Goal: Task Accomplishment & Management: Manage account settings

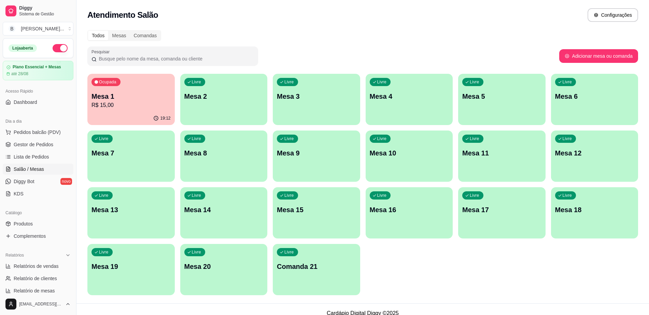
click at [148, 103] on p "R$ 15,00" at bounding box center [130, 105] width 79 height 8
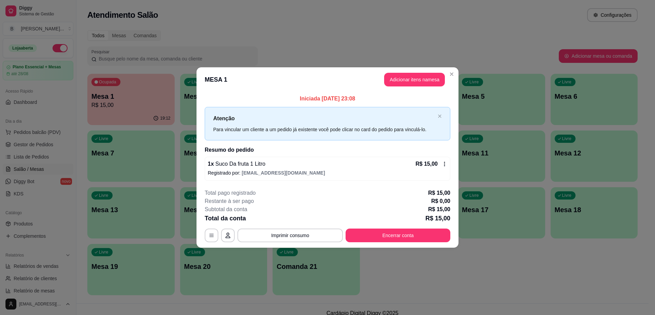
click at [444, 162] on icon at bounding box center [444, 163] width 5 height 5
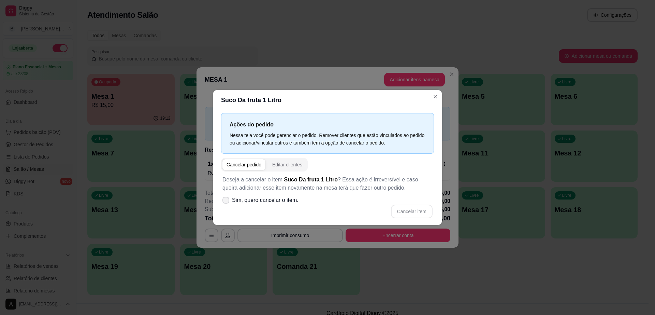
click at [221, 198] on label "Sim, quero cancelar o item." at bounding box center [261, 200] width 82 height 14
click at [222, 201] on input "Sim, quero cancelar o item." at bounding box center [224, 203] width 4 height 4
checkbox input "true"
click at [411, 206] on button "Cancelar item" at bounding box center [412, 211] width 41 height 13
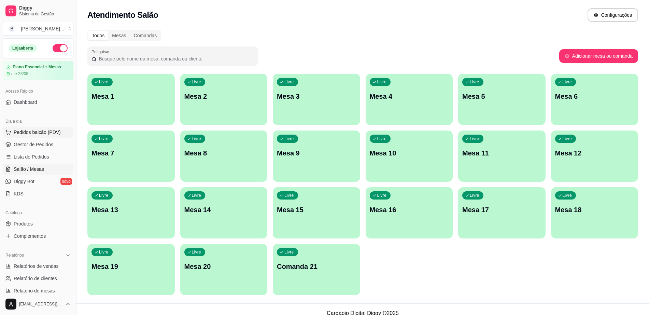
click at [65, 130] on button "Pedidos balcão (PDV)" at bounding box center [38, 132] width 71 height 11
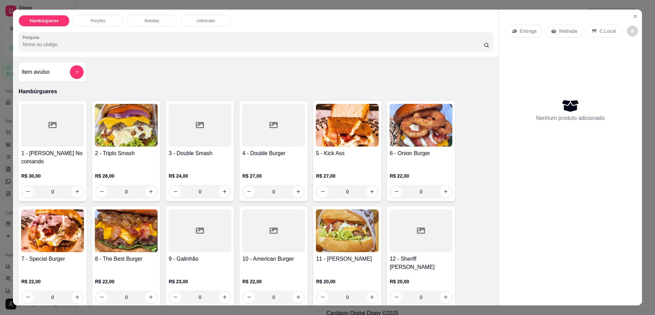
click at [340, 255] on h4 "11 - [PERSON_NAME]" at bounding box center [347, 259] width 63 height 8
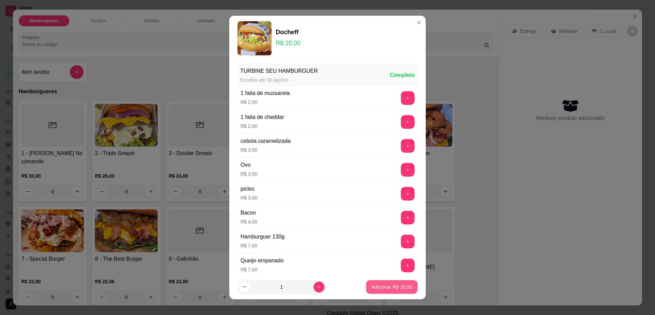
click at [393, 291] on button "Adicionar R$ 20,00" at bounding box center [392, 287] width 52 height 14
type input "1"
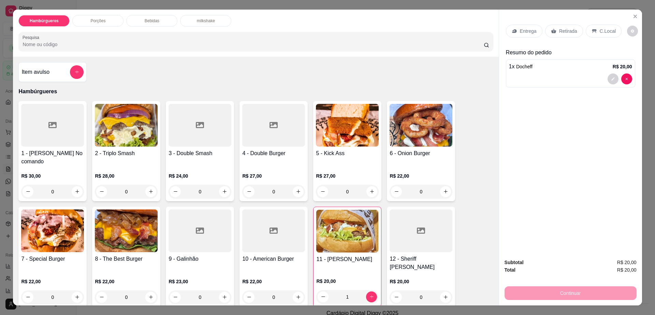
click at [551, 32] on icon at bounding box center [553, 31] width 5 height 4
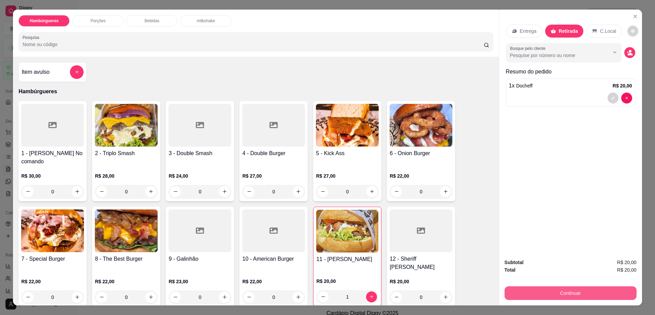
click at [552, 294] on button "Continuar" at bounding box center [571, 293] width 132 height 14
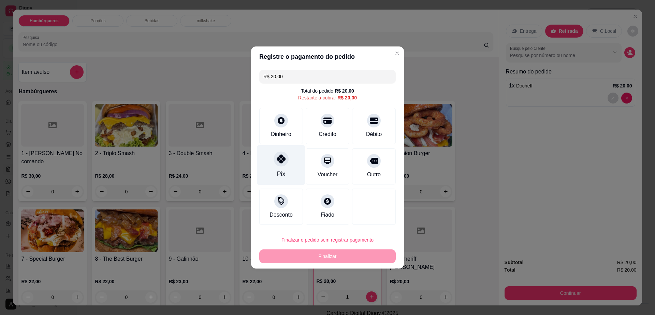
click at [284, 167] on div "Pix" at bounding box center [281, 165] width 48 height 40
type input "R$ 0,00"
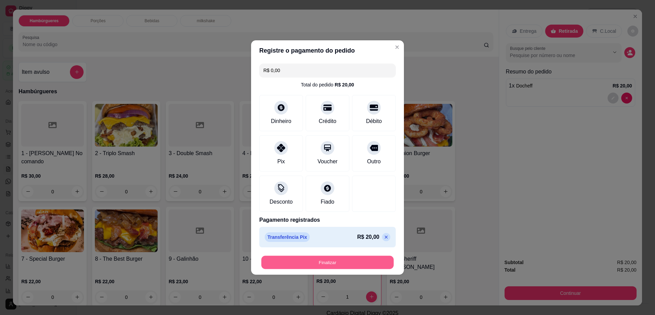
click at [288, 256] on button "Finalizar" at bounding box center [327, 262] width 132 height 13
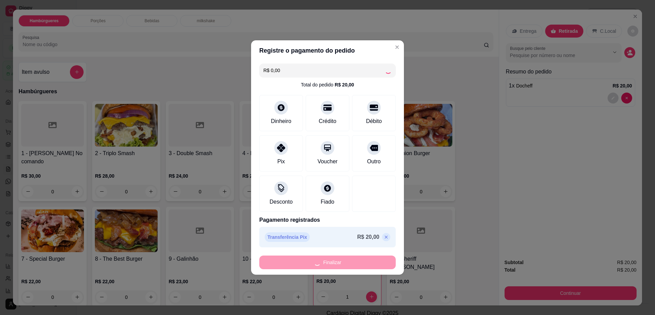
type input "0"
type input "-R$ 20,00"
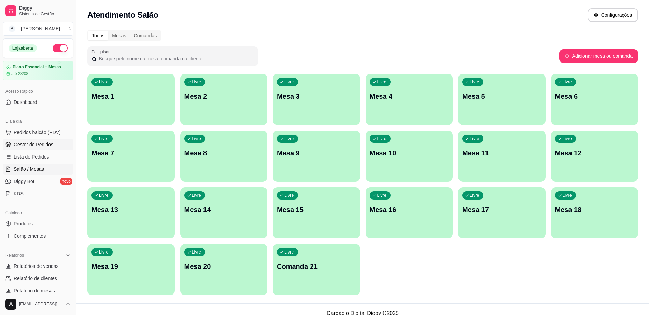
click at [44, 147] on span "Gestor de Pedidos" at bounding box center [34, 144] width 40 height 7
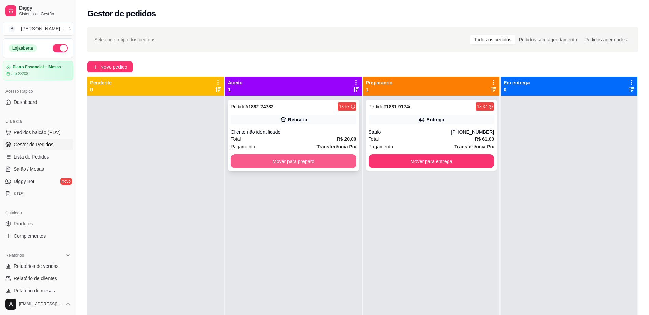
click at [291, 162] on button "Mover para preparo" at bounding box center [294, 161] width 126 height 14
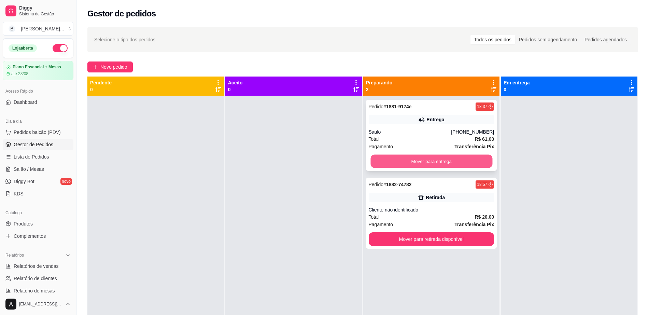
click at [390, 154] on div "Mover para entrega" at bounding box center [432, 161] width 126 height 14
click at [472, 162] on button "Mover para entrega" at bounding box center [432, 161] width 126 height 14
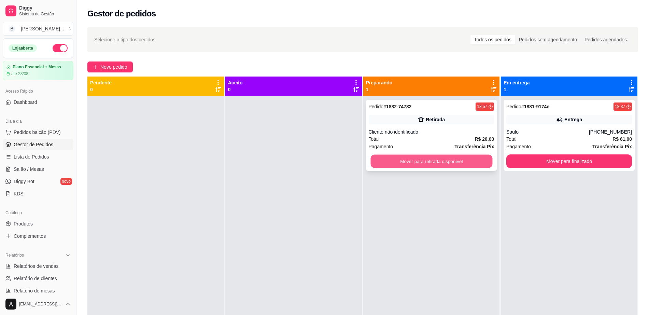
click at [415, 166] on button "Mover para retirada disponível" at bounding box center [431, 161] width 122 height 13
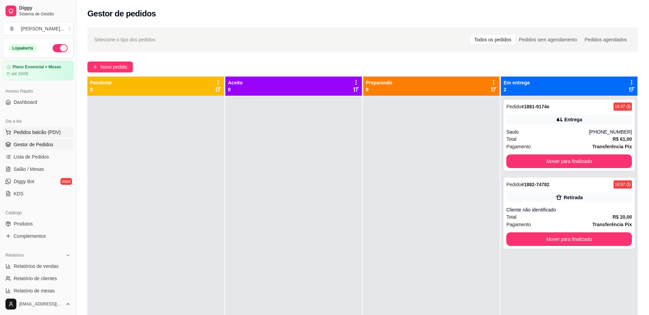
click at [52, 130] on span "Pedidos balcão (PDV)" at bounding box center [37, 132] width 47 height 7
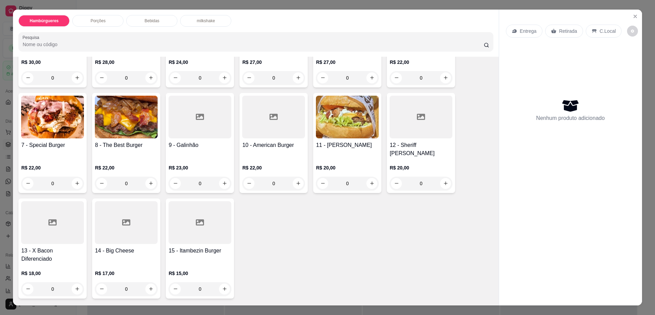
scroll to position [128, 0]
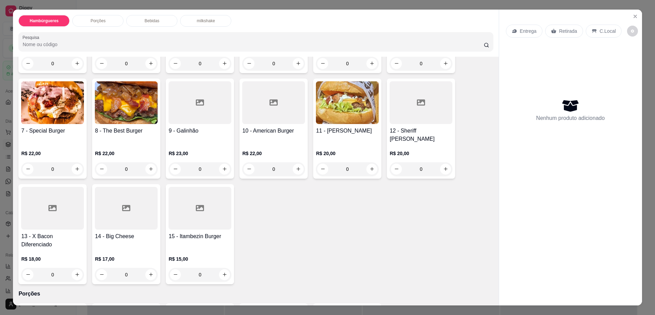
click at [197, 206] on div at bounding box center [200, 208] width 63 height 43
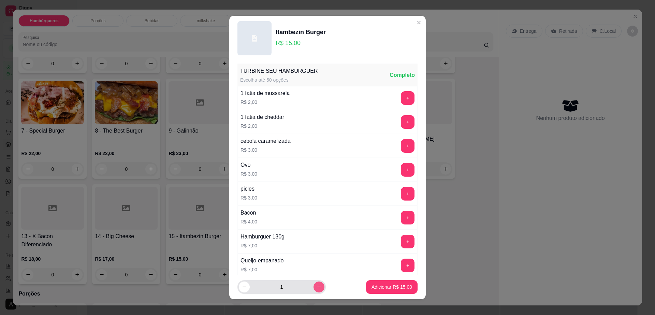
click at [314, 290] on button "increase-product-quantity" at bounding box center [319, 286] width 11 height 11
type input "2"
click at [372, 287] on p "Adicionar R$ 30,00" at bounding box center [392, 286] width 40 height 6
type input "2"
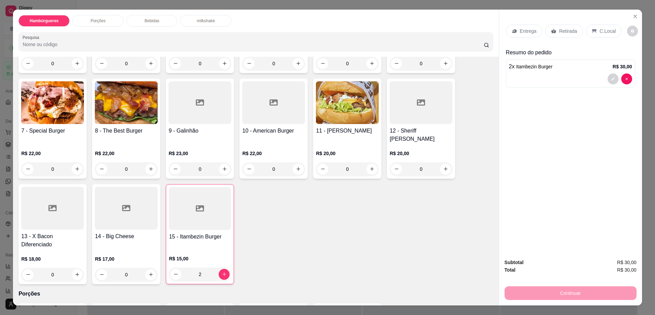
click at [555, 27] on div "Retirada" at bounding box center [564, 31] width 38 height 13
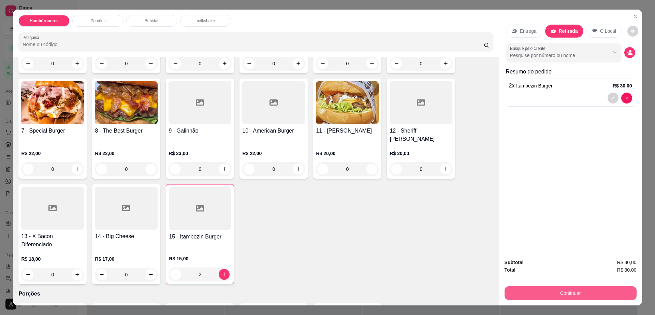
click at [558, 297] on button "Continuar" at bounding box center [571, 293] width 132 height 14
click at [164, 21] on div "Bebidas" at bounding box center [151, 21] width 51 height 12
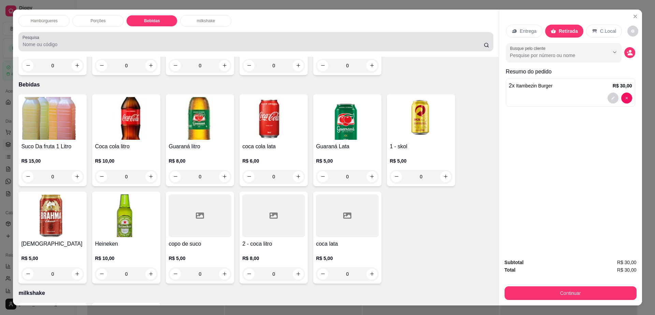
scroll to position [12, 0]
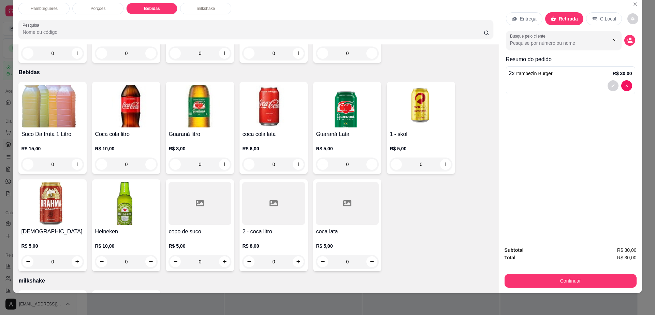
click at [264, 196] on div at bounding box center [273, 203] width 63 height 43
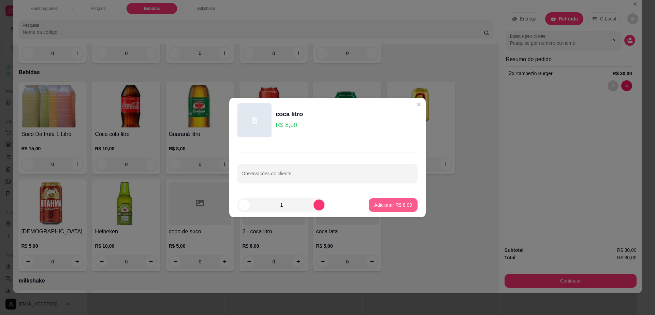
click at [389, 203] on p "Adicionar R$ 8,00" at bounding box center [393, 204] width 38 height 7
type input "1"
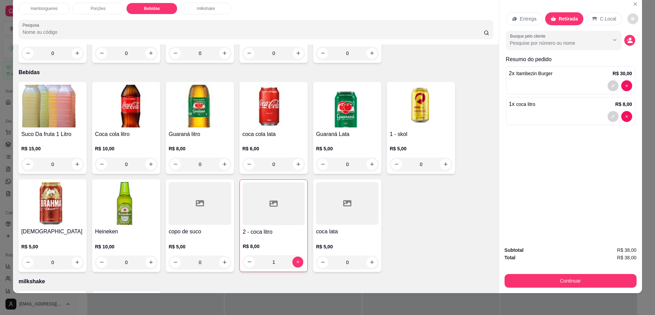
click at [631, 19] on icon "decrease-product-quantity" at bounding box center [633, 19] width 4 height 4
click at [530, 274] on button "Continuar" at bounding box center [571, 281] width 132 height 14
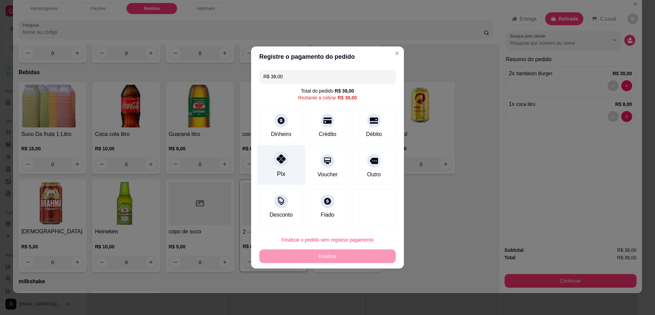
click at [273, 150] on div "Pix" at bounding box center [281, 165] width 48 height 40
type input "R$ 0,00"
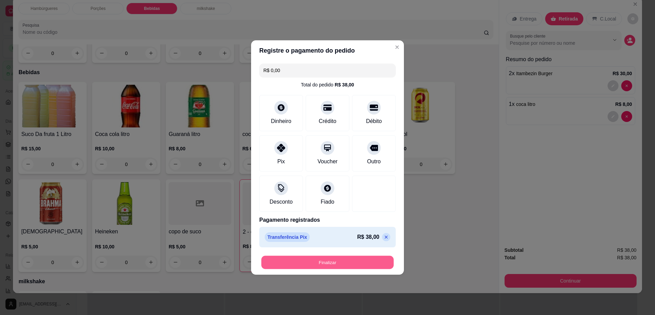
click at [321, 258] on button "Finalizar" at bounding box center [327, 262] width 132 height 13
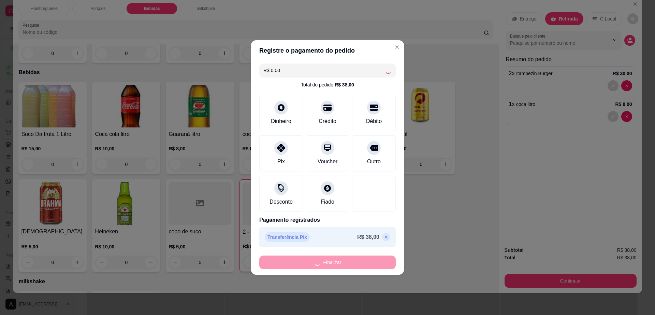
type input "0"
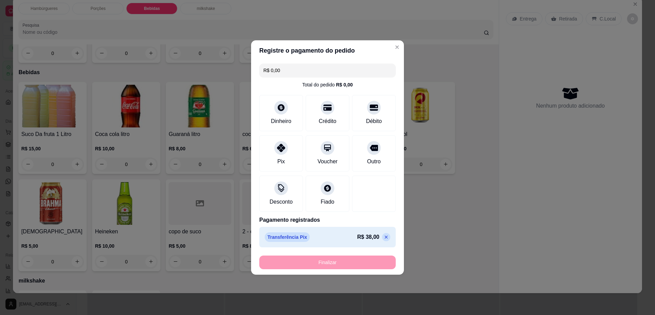
type input "-R$ 38,00"
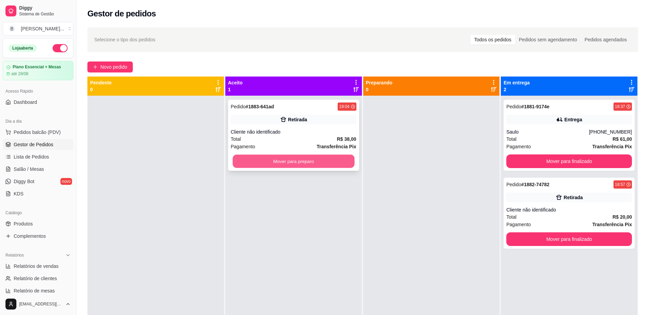
click at [299, 163] on button "Mover para preparo" at bounding box center [293, 161] width 122 height 13
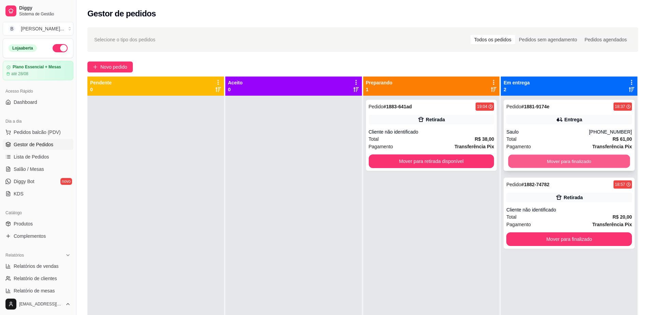
click at [537, 163] on button "Mover para finalizado" at bounding box center [569, 161] width 122 height 13
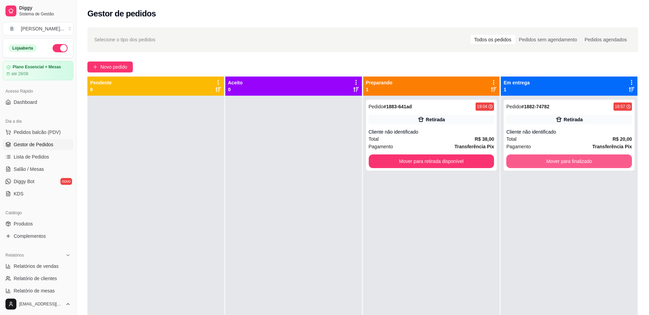
click at [537, 163] on button "Mover para finalizado" at bounding box center [569, 161] width 126 height 14
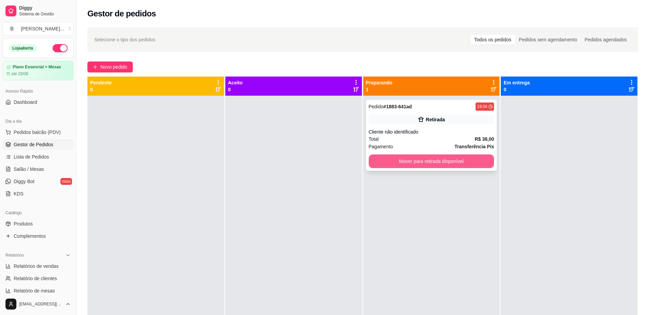
click at [471, 163] on button "Mover para retirada disponível" at bounding box center [432, 161] width 126 height 14
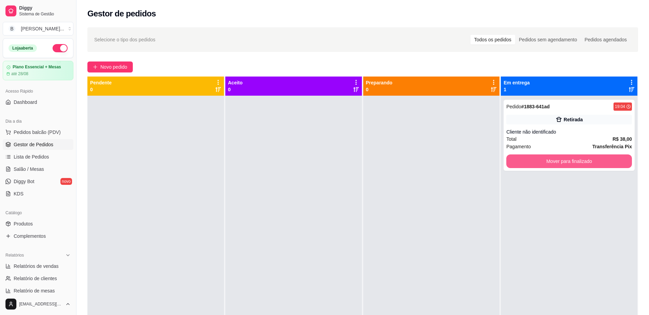
click at [535, 156] on button "Mover para finalizado" at bounding box center [569, 161] width 126 height 14
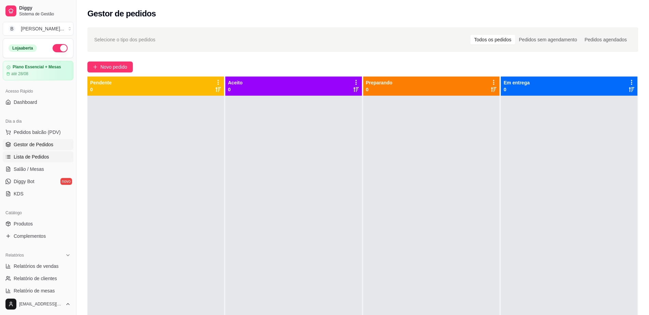
click at [48, 155] on link "Lista de Pedidos" at bounding box center [38, 156] width 71 height 11
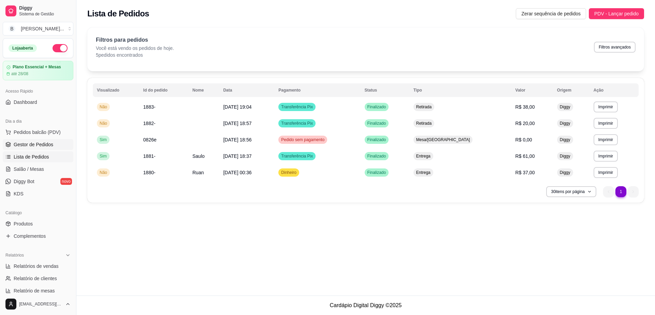
click at [52, 146] on link "Gestor de Pedidos" at bounding box center [38, 144] width 71 height 11
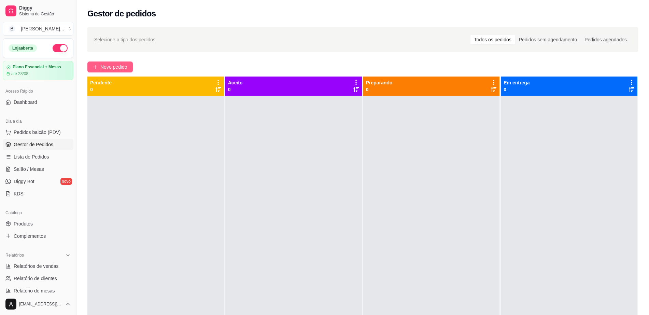
click at [115, 65] on span "Novo pedido" at bounding box center [113, 67] width 27 height 8
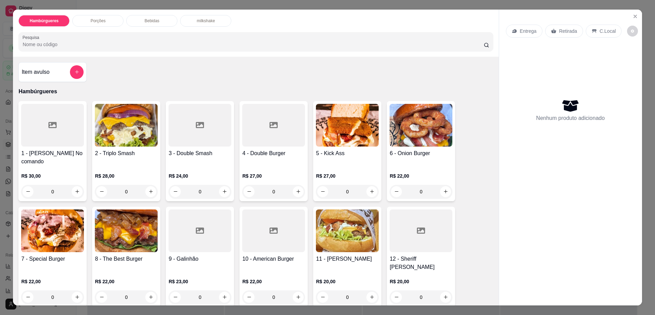
click at [158, 229] on div "1 - [PERSON_NAME] No comando R$ 30,00 0 2 - Triplo Smash R$ 28,00 0 3 - Double …" at bounding box center [255, 256] width 475 height 311
click at [143, 223] on img at bounding box center [126, 230] width 63 height 43
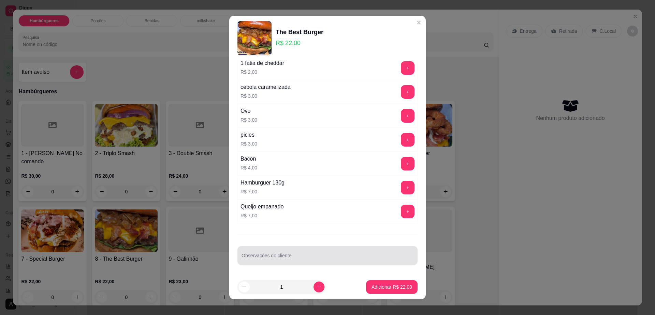
click at [270, 257] on input "Observações do cliente" at bounding box center [328, 258] width 172 height 7
type input "troca cheddar por [PERSON_NAME] , carne e bacon bem passado"
click at [372, 285] on p "Adicionar R$ 22,00" at bounding box center [392, 286] width 40 height 6
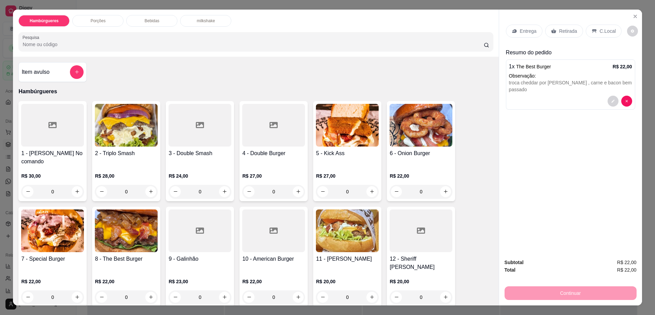
click at [523, 29] on p "Entrega" at bounding box center [528, 31] width 17 height 7
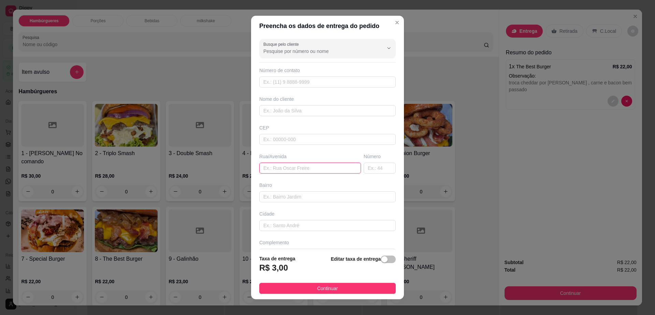
click at [309, 166] on input "text" at bounding box center [310, 167] width 102 height 11
type input "Posto Fibra"
click at [298, 290] on button "Continuar" at bounding box center [327, 288] width 137 height 11
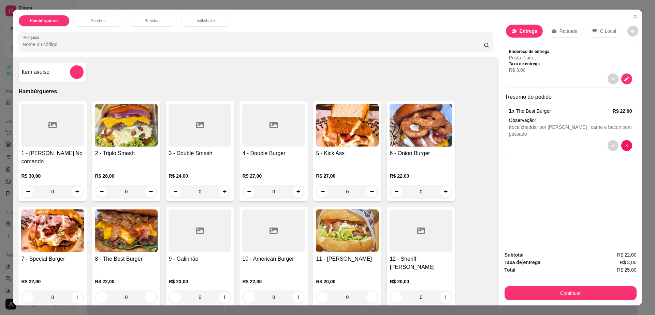
click at [517, 262] on strong "Taxa de entrega" at bounding box center [523, 261] width 36 height 5
click at [529, 293] on button "Continuar" at bounding box center [571, 293] width 132 height 14
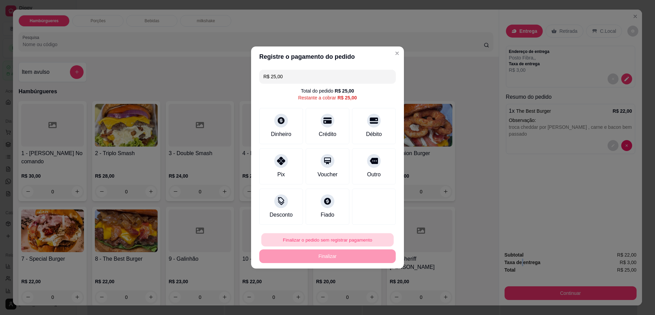
click at [322, 237] on button "Finalizar o pedido sem registrar pagamento" at bounding box center [327, 239] width 132 height 13
click at [371, 297] on button "Confirmar" at bounding box center [370, 295] width 25 height 11
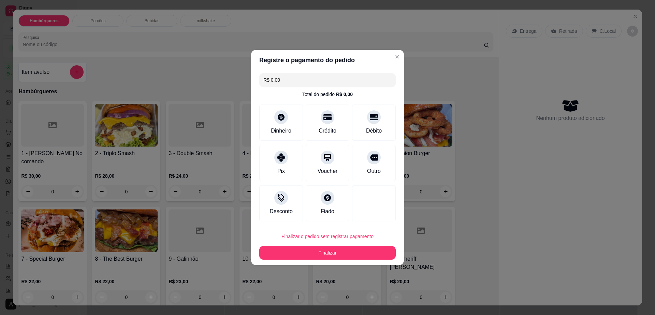
type input "R$ 0,00"
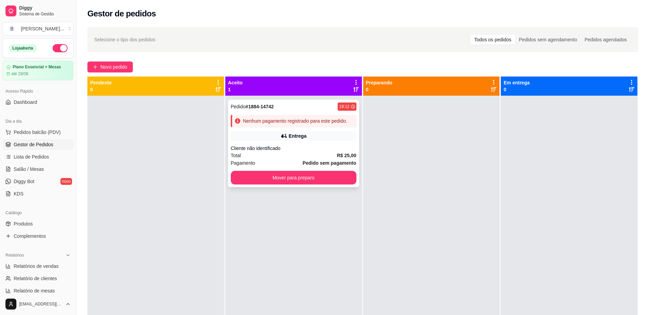
click at [277, 147] on div "Cliente não identificado" at bounding box center [294, 148] width 126 height 7
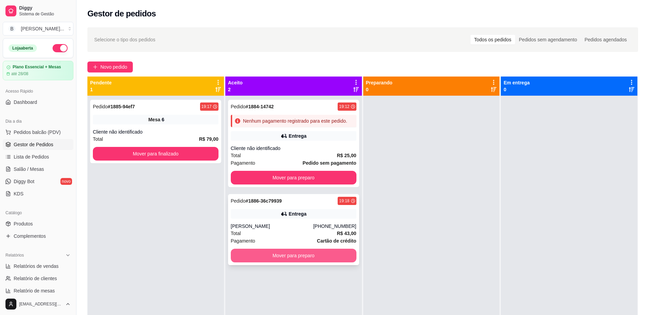
click at [286, 253] on button "Mover para preparo" at bounding box center [294, 255] width 126 height 14
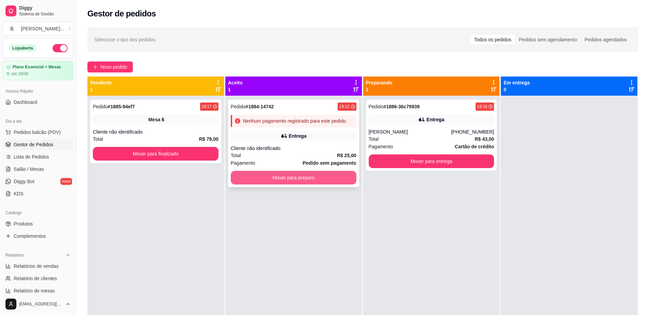
click at [295, 176] on button "Mover para preparo" at bounding box center [294, 178] width 126 height 14
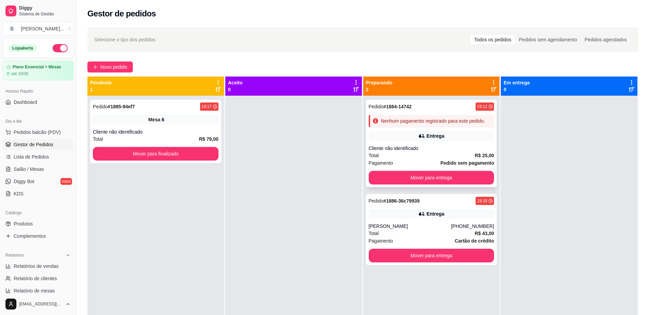
click at [419, 136] on icon at bounding box center [421, 136] width 5 height 4
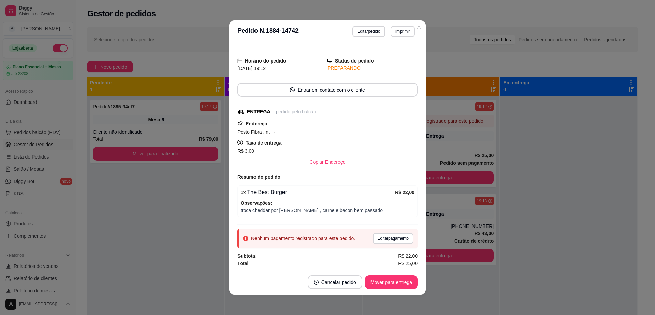
scroll to position [1, 0]
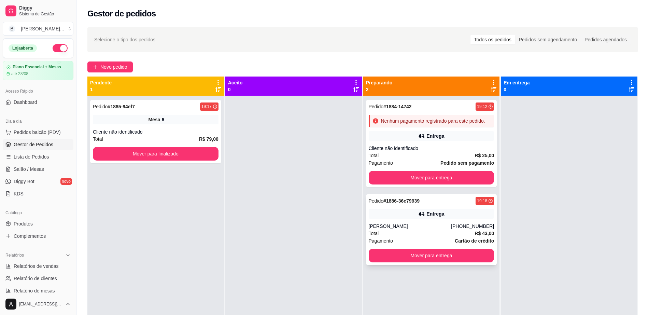
click at [404, 216] on div "Entrega" at bounding box center [432, 214] width 126 height 10
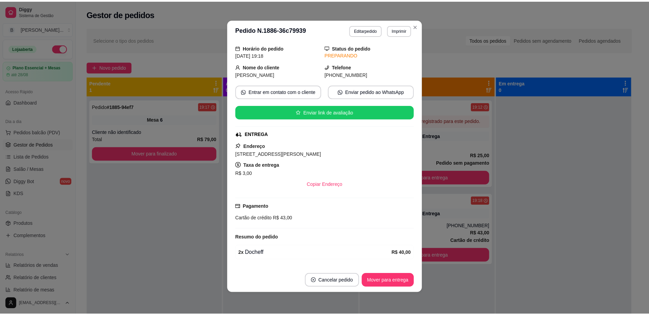
scroll to position [43, 0]
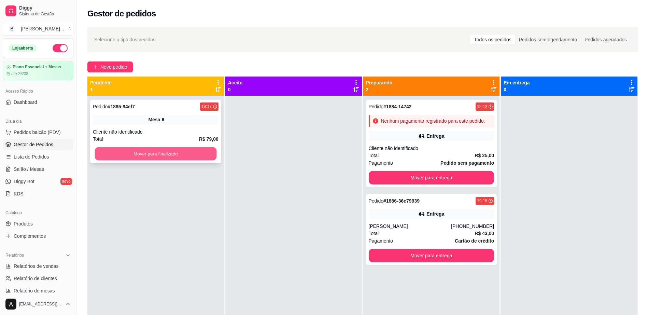
click at [163, 158] on button "Mover para finalizado" at bounding box center [156, 153] width 122 height 13
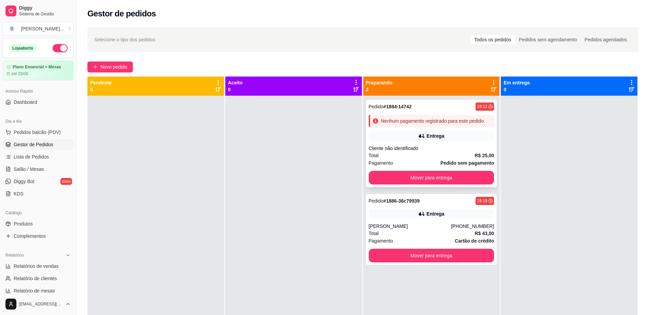
click at [455, 145] on div "Cliente não identificado" at bounding box center [432, 148] width 126 height 7
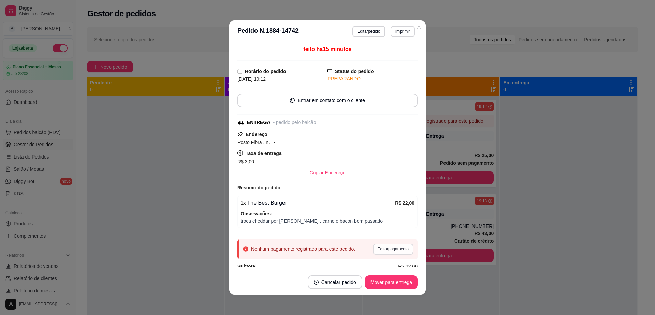
click at [375, 246] on button "Editar pagamento" at bounding box center [393, 248] width 41 height 11
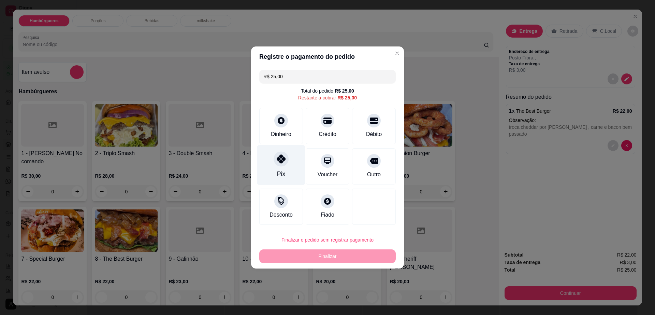
click at [274, 164] on div "Pix" at bounding box center [281, 165] width 48 height 40
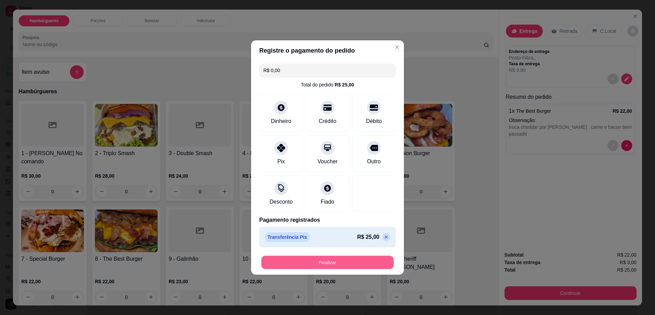
click at [329, 260] on button "Finalizar" at bounding box center [327, 262] width 132 height 13
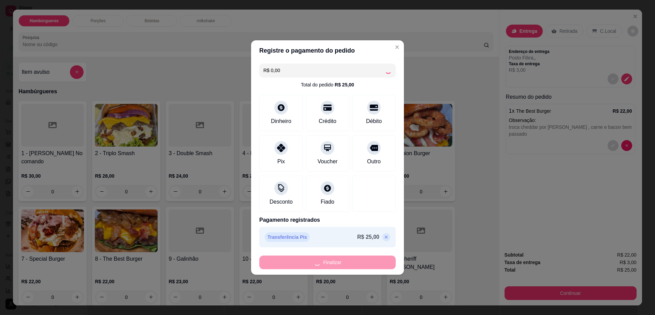
type input "-R$ 25,00"
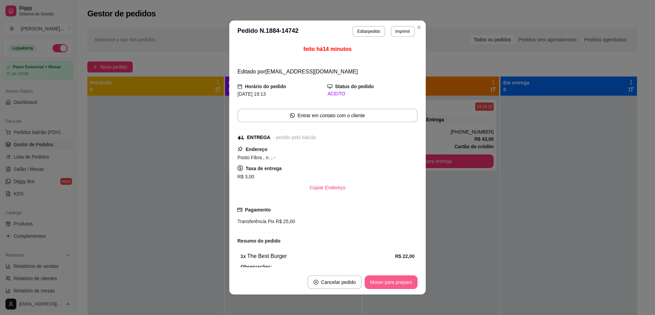
click at [384, 278] on button "Mover para preparo" at bounding box center [391, 282] width 53 height 14
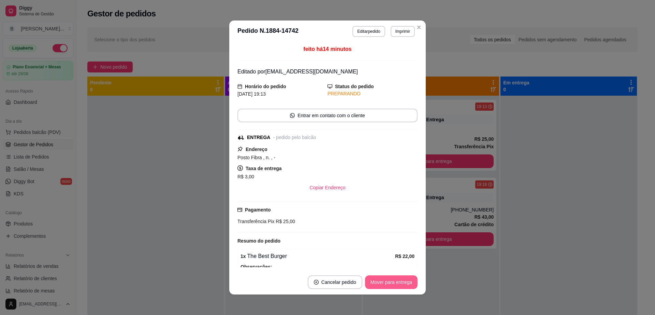
click at [387, 281] on button "Mover para entrega" at bounding box center [391, 282] width 53 height 14
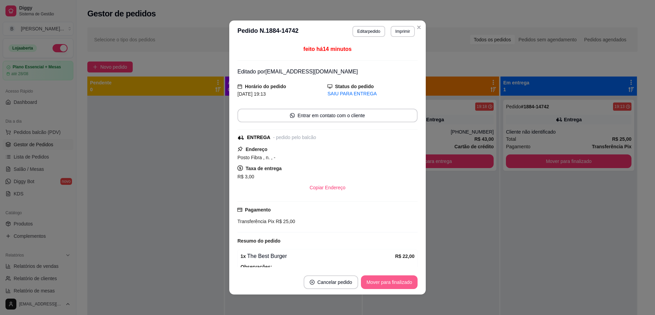
click at [389, 280] on button "Mover para finalizado" at bounding box center [389, 282] width 57 height 14
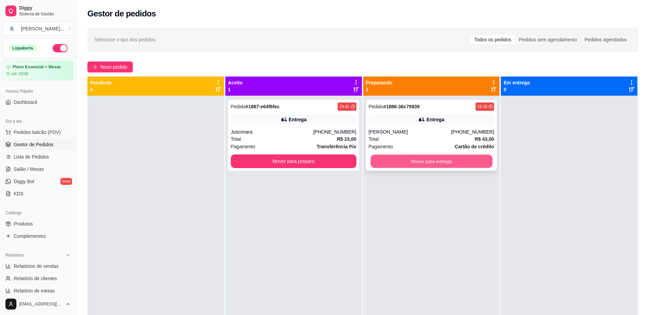
click at [393, 160] on button "Mover para entrega" at bounding box center [431, 161] width 122 height 13
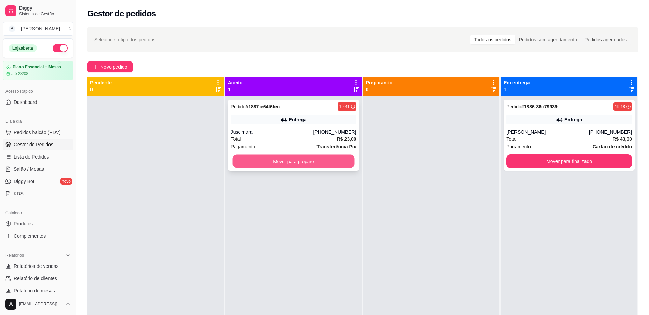
click at [329, 164] on button "Mover para preparo" at bounding box center [293, 161] width 122 height 13
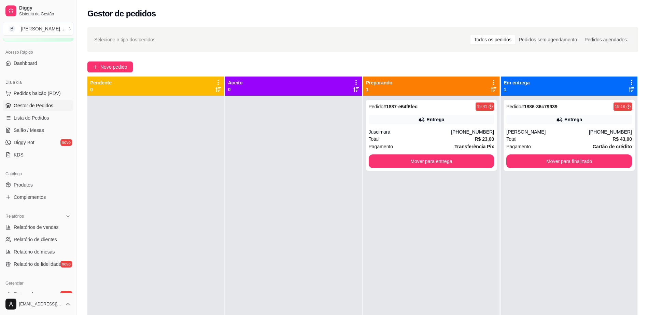
scroll to position [85, 0]
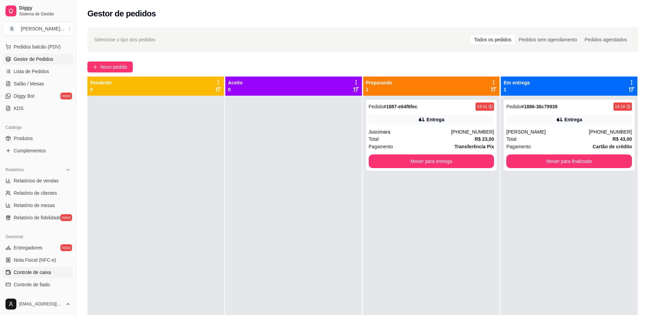
click at [47, 269] on span "Controle de caixa" at bounding box center [32, 272] width 37 height 7
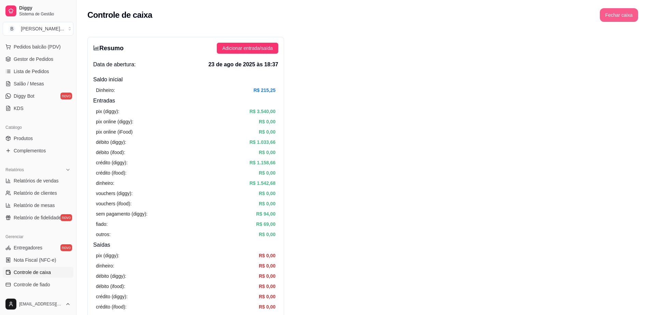
click at [625, 13] on button "Fechar caixa" at bounding box center [619, 15] width 38 height 14
click at [639, 57] on span "Sim" at bounding box center [638, 61] width 8 height 8
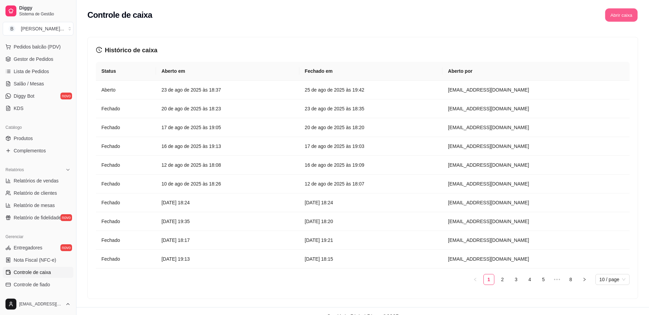
click at [612, 16] on button "Abrir caixa" at bounding box center [621, 15] width 32 height 13
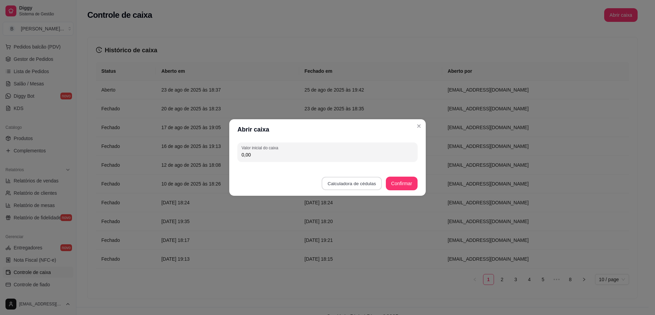
click at [345, 182] on button "Calculadora de cédulas" at bounding box center [352, 183] width 60 height 13
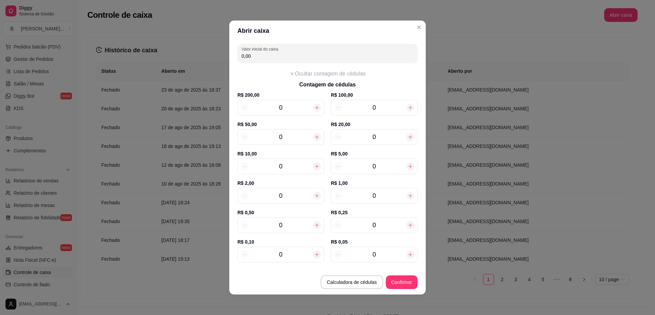
click at [408, 137] on icon at bounding box center [410, 136] width 5 height 5
type input "20,00"
type input "1"
click at [314, 167] on icon at bounding box center [316, 165] width 5 height 5
type input "30,00"
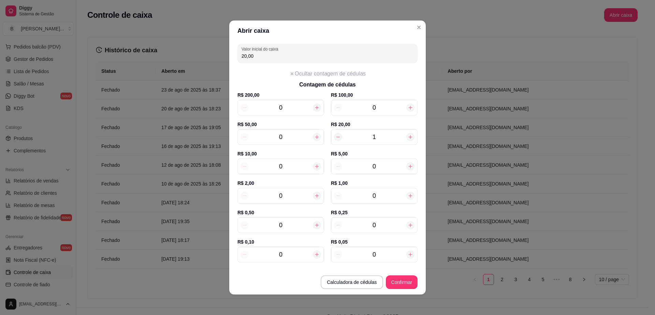
type input "1"
click at [314, 167] on icon at bounding box center [316, 165] width 5 height 5
type input "40,00"
type input "2"
click at [314, 167] on icon at bounding box center [316, 165] width 5 height 5
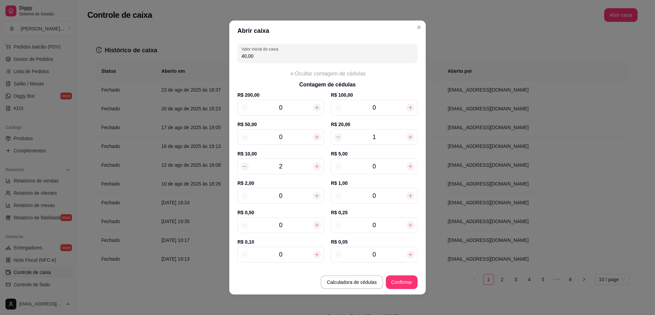
type input "50,00"
type input "3"
click at [314, 167] on icon at bounding box center [316, 165] width 5 height 5
type input "60,00"
type input "4"
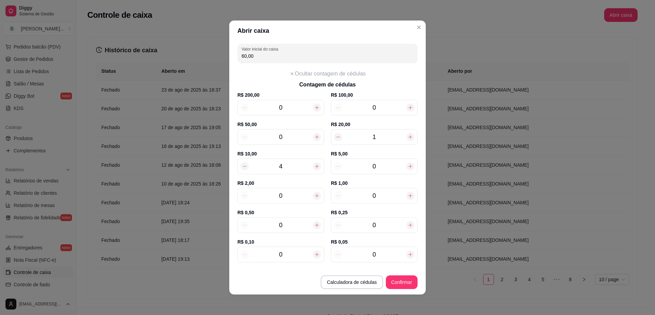
click at [314, 167] on icon at bounding box center [316, 165] width 5 height 5
type input "70,00"
type input "5"
click at [314, 167] on icon at bounding box center [316, 165] width 5 height 5
type input "80,00"
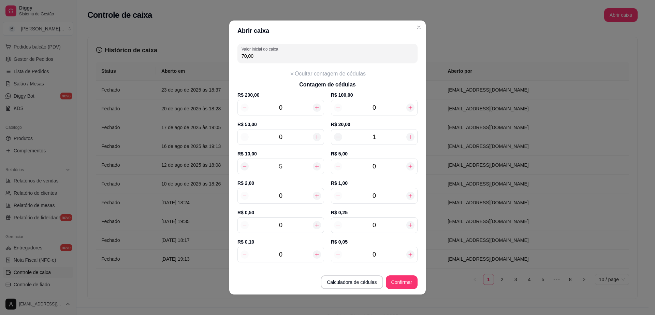
type input "6"
click at [314, 167] on icon at bounding box center [316, 165] width 5 height 5
type input "90,00"
type input "7"
click at [314, 167] on icon at bounding box center [316, 165] width 5 height 5
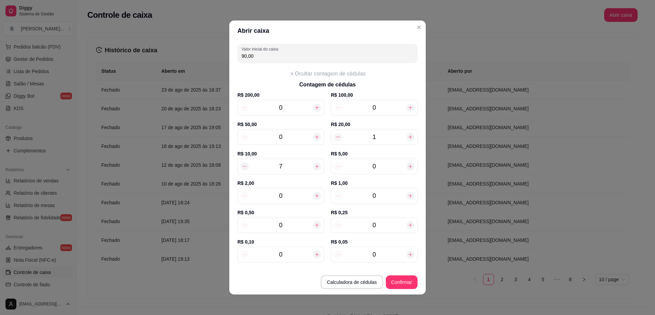
type input "100,00"
type input "8"
click at [314, 167] on icon at bounding box center [316, 165] width 5 height 5
type input "110,00"
type input "9"
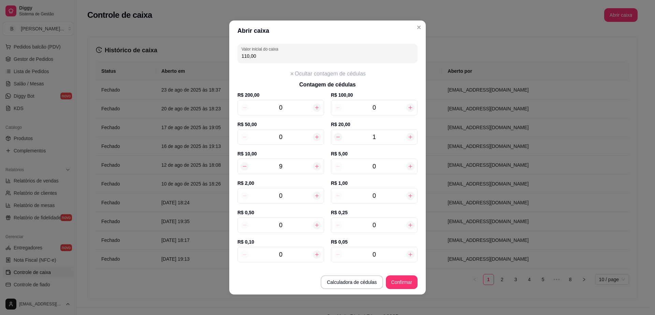
click at [314, 167] on icon at bounding box center [316, 165] width 5 height 5
type input "120,00"
type input "10"
click at [314, 167] on icon at bounding box center [316, 165] width 5 height 5
type input "130,00"
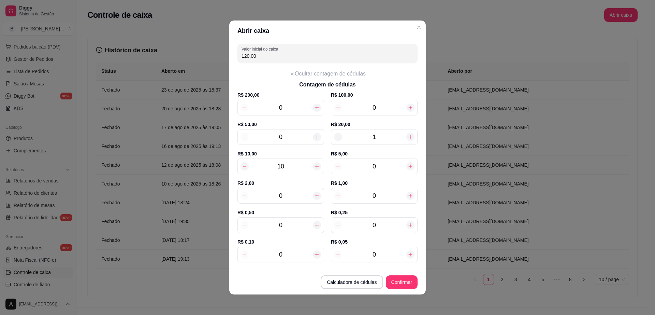
type input "11"
click at [314, 167] on icon at bounding box center [316, 165] width 5 height 5
type input "140,00"
type input "12"
click at [314, 167] on icon at bounding box center [316, 165] width 5 height 5
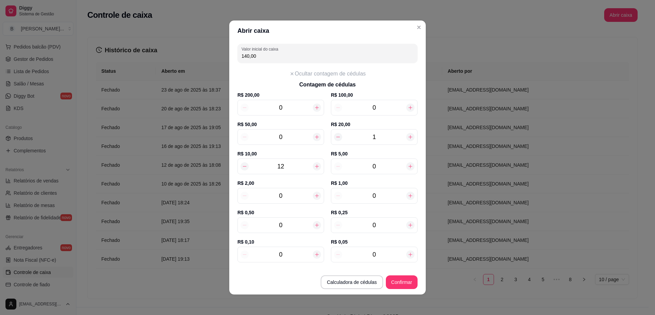
type input "150,00"
type input "13"
click at [314, 167] on icon at bounding box center [316, 165] width 5 height 5
type input "160,00"
type input "14"
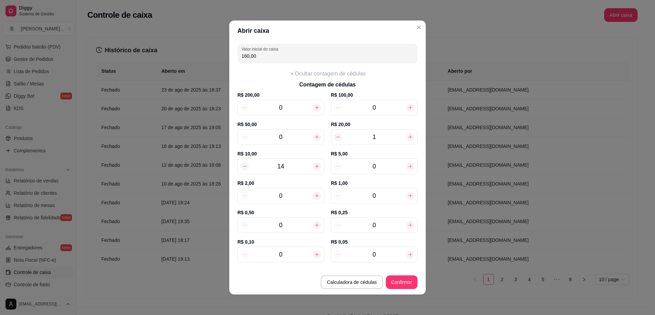
click at [409, 166] on icon at bounding box center [411, 167] width 4 height 4
type input "165,00"
type input "1"
click at [409, 166] on icon at bounding box center [411, 167] width 4 height 4
type input "170,00"
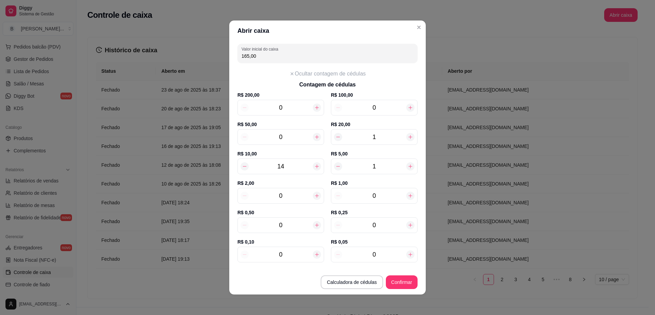
type input "2"
click at [409, 166] on icon at bounding box center [411, 167] width 4 height 4
type input "175,00"
type input "3"
click at [409, 166] on icon at bounding box center [411, 167] width 4 height 4
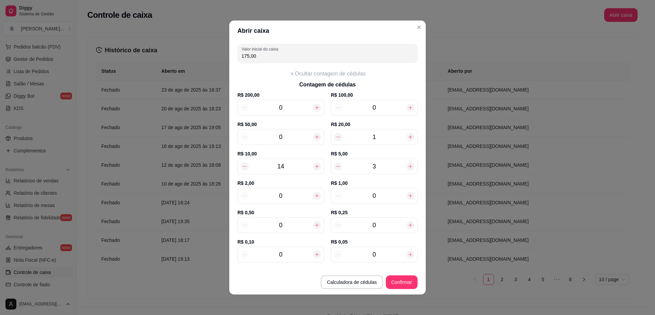
type input "180,00"
type input "4"
click at [409, 166] on icon at bounding box center [411, 167] width 4 height 4
type input "185,00"
type input "5"
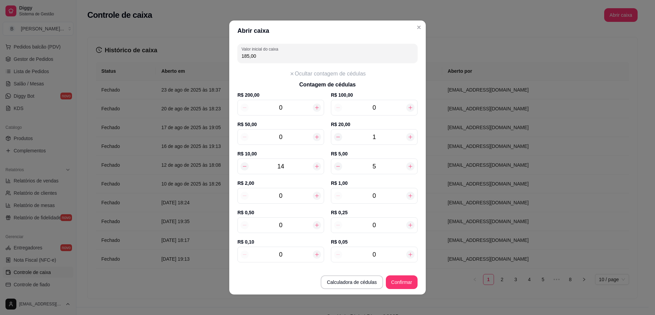
click at [409, 166] on icon at bounding box center [411, 167] width 4 height 4
type input "190,00"
type input "6"
click at [409, 166] on icon at bounding box center [411, 167] width 4 height 4
type input "195,00"
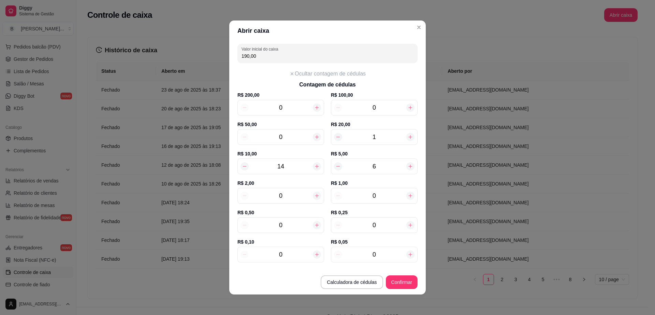
type input "7"
click at [409, 166] on icon at bounding box center [411, 167] width 4 height 4
type input "200,00"
type input "8"
click at [409, 166] on icon at bounding box center [411, 167] width 4 height 4
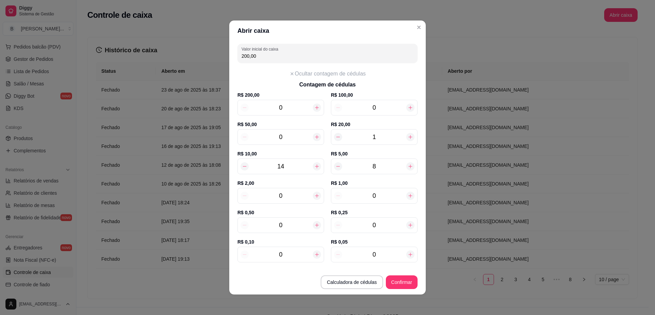
type input "205,00"
type input "9"
click at [409, 166] on icon at bounding box center [411, 167] width 4 height 4
type input "210,00"
type input "10"
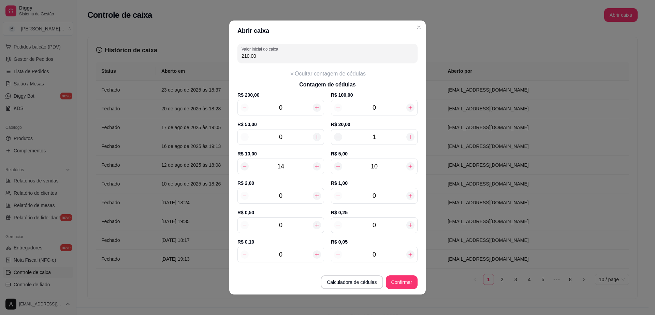
click at [409, 166] on icon at bounding box center [411, 167] width 4 height 4
type input "215,00"
type input "11"
click at [409, 166] on icon at bounding box center [411, 167] width 4 height 4
type input "220,00"
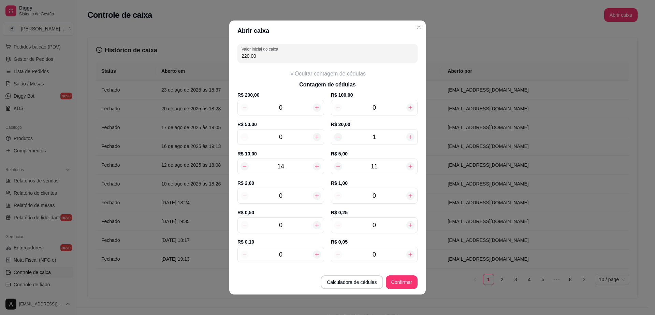
type input "12"
click at [314, 197] on icon at bounding box center [316, 195] width 5 height 5
type input "222,00"
type input "1"
click at [314, 197] on icon at bounding box center [316, 195] width 5 height 5
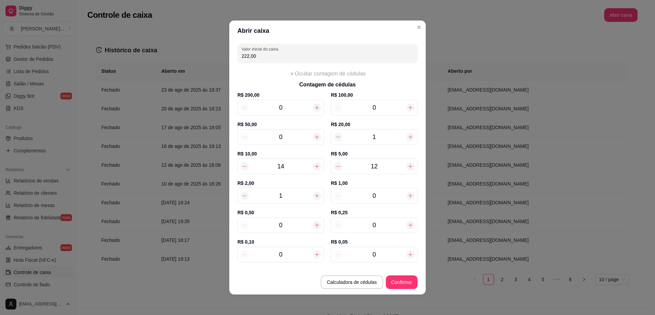
type input "224,00"
type input "2"
click at [314, 197] on icon at bounding box center [316, 195] width 5 height 5
type input "226,00"
type input "3"
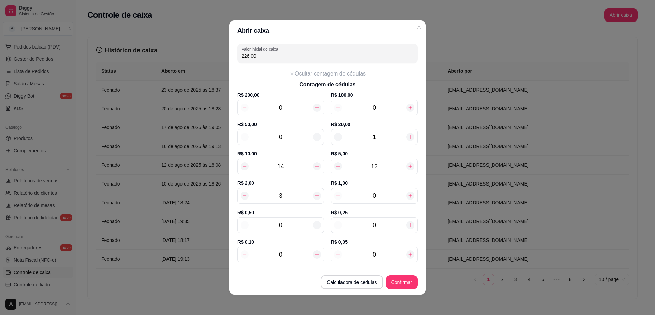
click at [314, 197] on icon at bounding box center [316, 195] width 5 height 5
type input "228,00"
type input "4"
click at [314, 197] on icon at bounding box center [316, 195] width 5 height 5
type input "230,00"
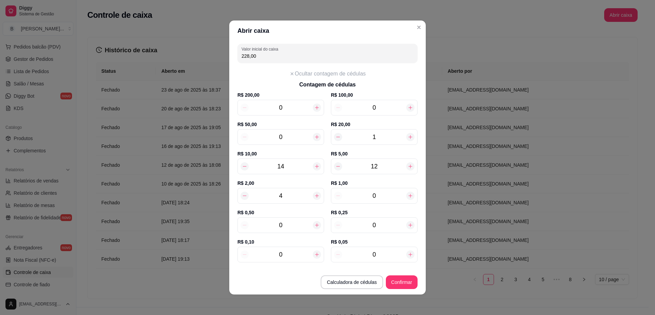
type input "5"
click at [314, 197] on icon at bounding box center [316, 195] width 5 height 5
type input "232,00"
type input "6"
click at [314, 197] on icon at bounding box center [316, 195] width 5 height 5
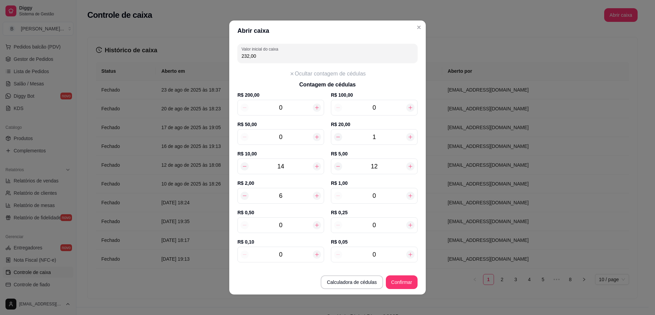
type input "234,00"
type input "7"
click at [244, 193] on icon at bounding box center [244, 195] width 5 height 5
type input "232,00"
type input "6"
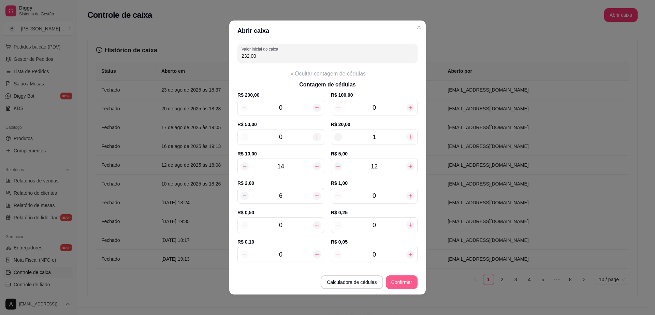
click at [401, 284] on button "Confirmar" at bounding box center [402, 282] width 32 height 14
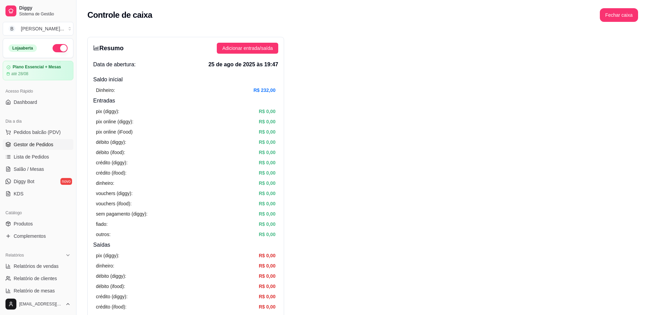
click at [46, 143] on span "Gestor de Pedidos" at bounding box center [34, 144] width 40 height 7
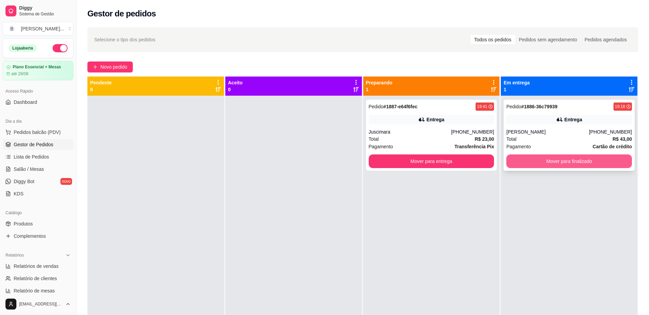
click at [582, 164] on button "Mover para finalizado" at bounding box center [569, 161] width 126 height 14
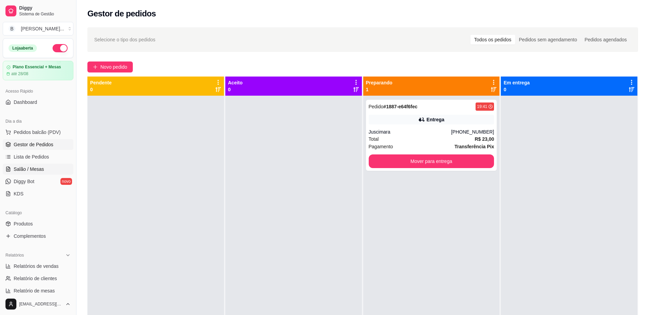
click at [43, 166] on link "Salão / Mesas" at bounding box center [38, 168] width 71 height 11
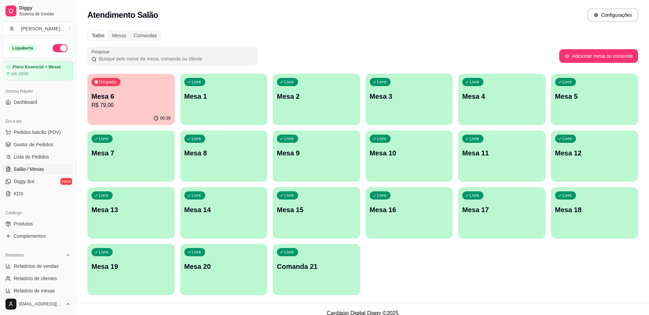
click at [103, 110] on div "Ocupada Mesa 6 R$ 79,00" at bounding box center [130, 93] width 87 height 38
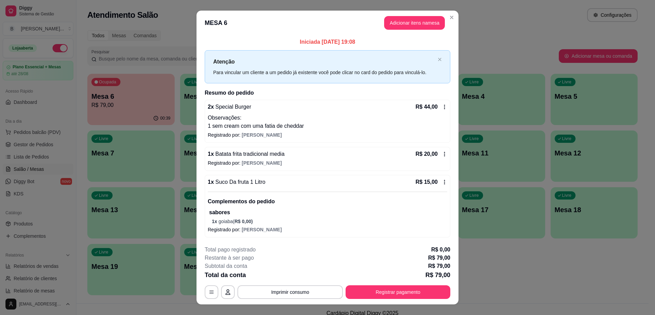
scroll to position [11, 0]
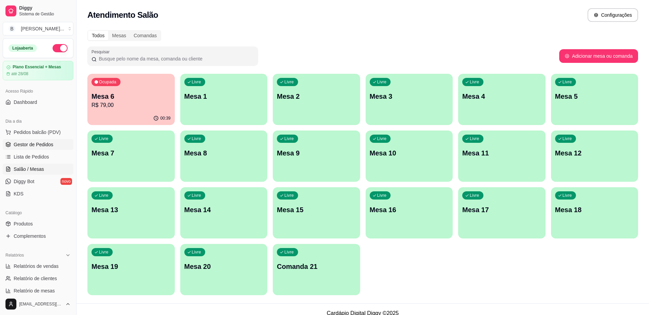
click at [46, 143] on span "Gestor de Pedidos" at bounding box center [34, 144] width 40 height 7
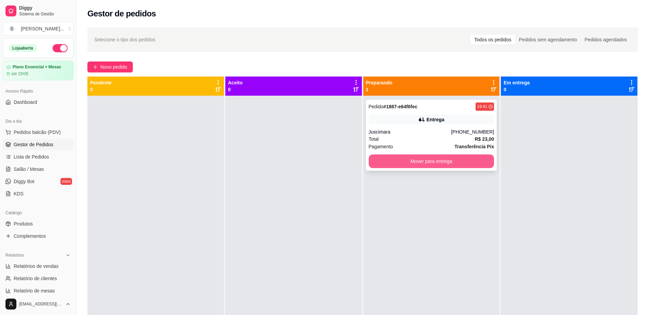
click at [424, 162] on button "Mover para entrega" at bounding box center [432, 161] width 126 height 14
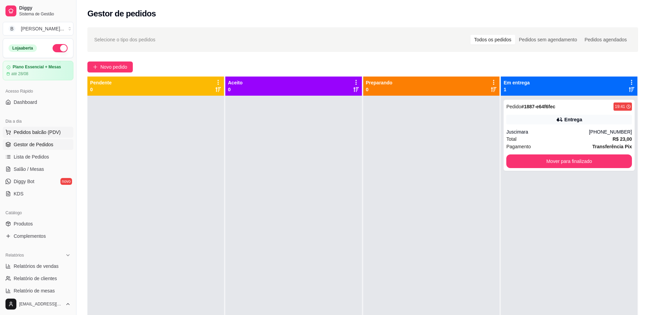
click at [63, 134] on button "Pedidos balcão (PDV)" at bounding box center [38, 132] width 71 height 11
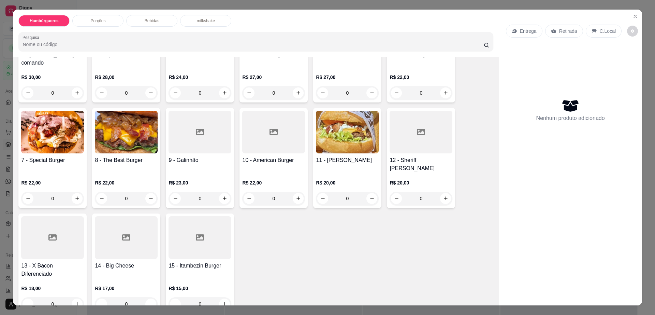
scroll to position [171, 0]
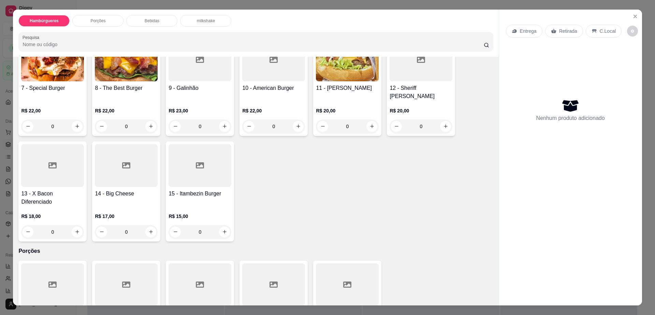
click at [52, 170] on div at bounding box center [52, 165] width 63 height 43
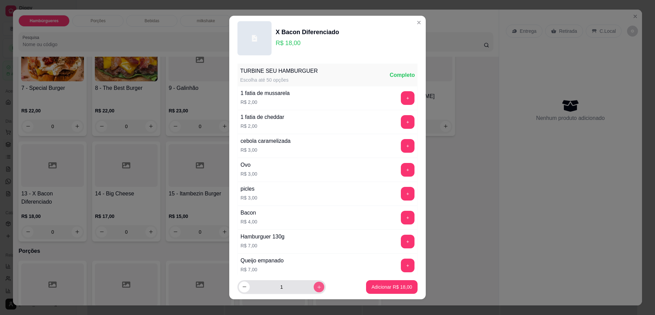
click at [314, 282] on button "increase-product-quantity" at bounding box center [319, 286] width 11 height 11
type input "2"
click at [372, 286] on p "Adicionar R$ 36,00" at bounding box center [392, 286] width 40 height 6
type input "2"
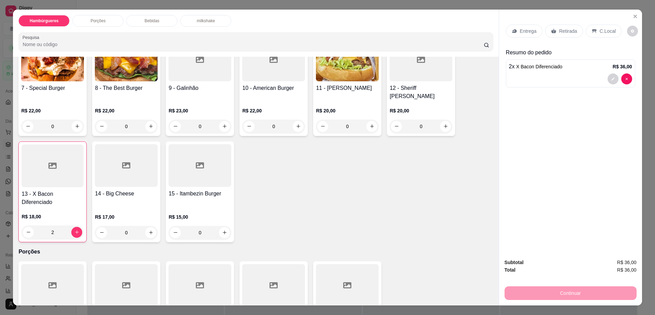
click at [551, 31] on icon at bounding box center [553, 31] width 5 height 4
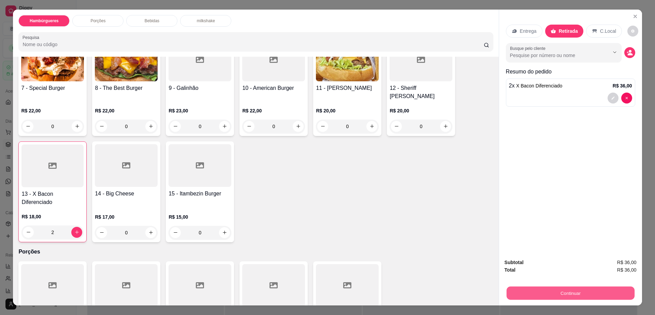
click at [535, 295] on button "Continuar" at bounding box center [571, 292] width 128 height 13
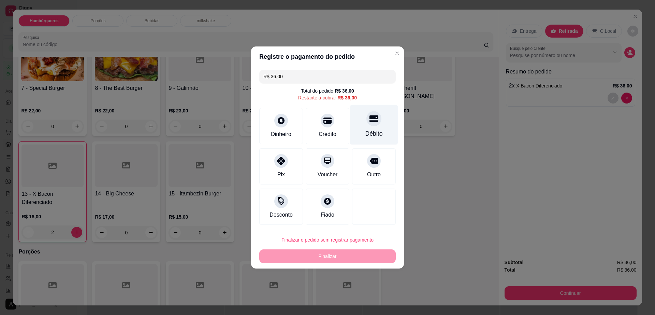
click at [370, 114] on div at bounding box center [374, 118] width 15 height 15
type input "R$ 0,00"
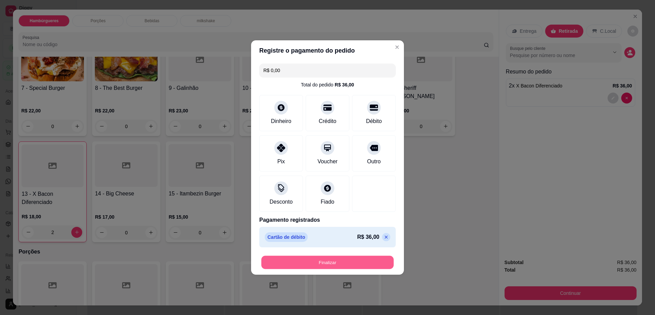
click at [346, 259] on button "Finalizar" at bounding box center [327, 262] width 132 height 13
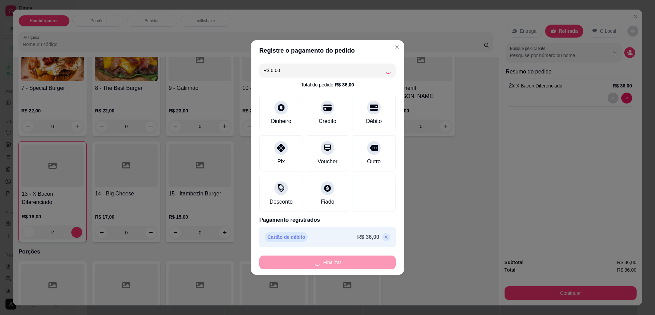
type input "0"
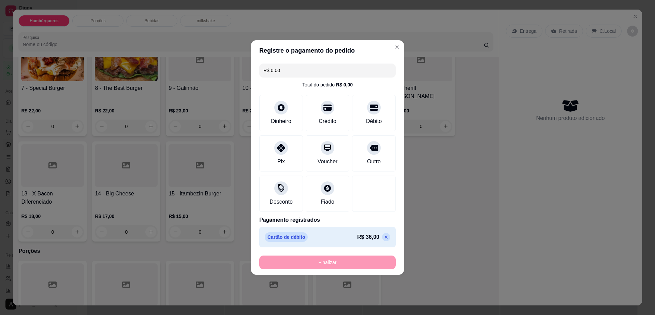
type input "-R$ 36,00"
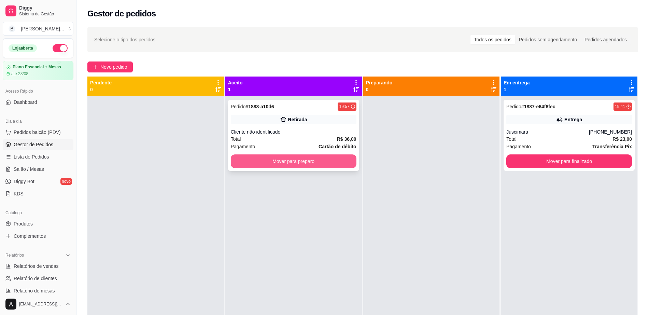
click at [287, 165] on button "Mover para preparo" at bounding box center [294, 161] width 126 height 14
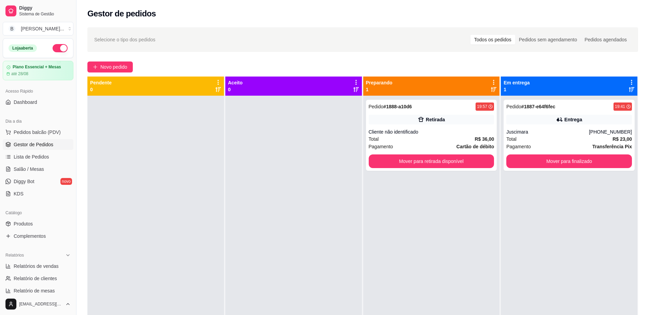
click at [524, 171] on div "Pedido # 1887-e64f6fec 19:41 Entrega Juscimara [PHONE_NUMBER] Total R$ 23,00 Pa…" at bounding box center [569, 253] width 137 height 315
click at [40, 171] on span "Salão / Mesas" at bounding box center [29, 169] width 30 height 7
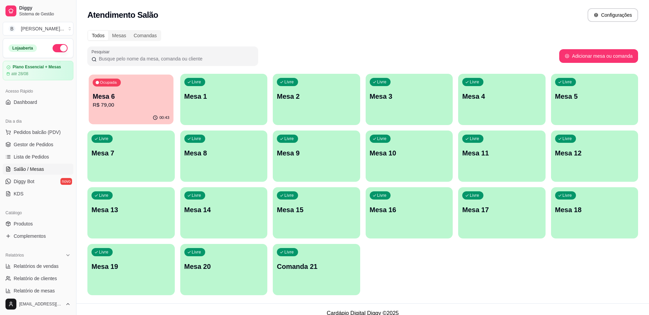
click at [122, 118] on div "00:43" at bounding box center [131, 117] width 85 height 13
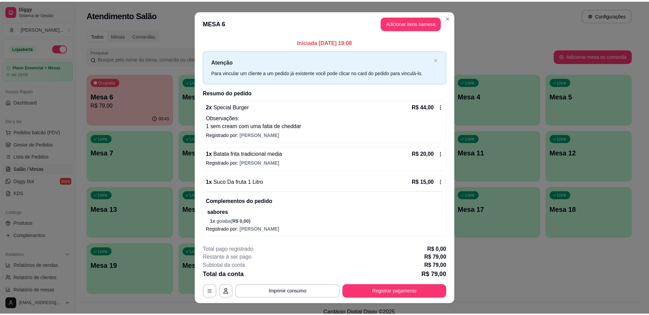
scroll to position [11, 0]
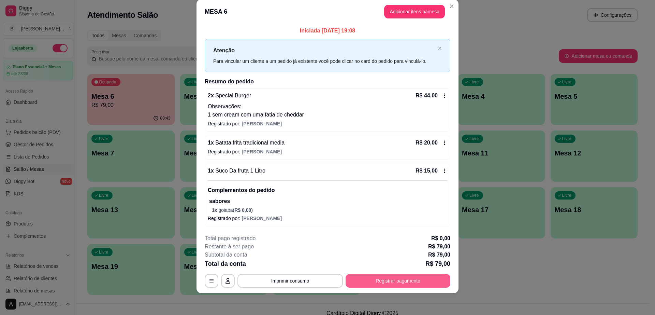
click at [405, 279] on button "Registrar pagamento" at bounding box center [398, 281] width 105 height 14
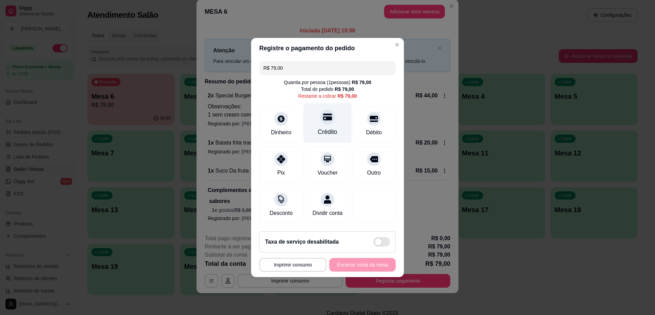
click at [318, 120] on div "Crédito" at bounding box center [328, 123] width 48 height 40
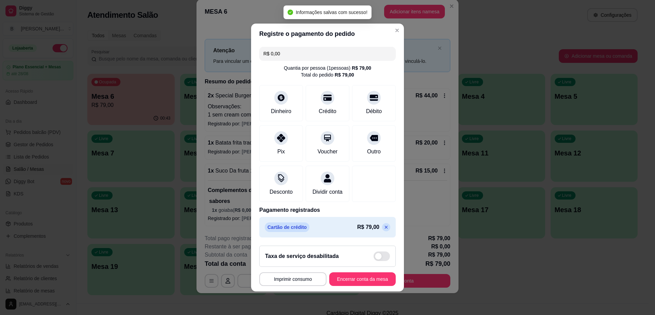
type input "R$ 0,00"
click at [295, 285] on button "Imprimir consumo" at bounding box center [292, 278] width 65 height 13
click at [287, 268] on button "Impressora cell" at bounding box center [290, 267] width 49 height 11
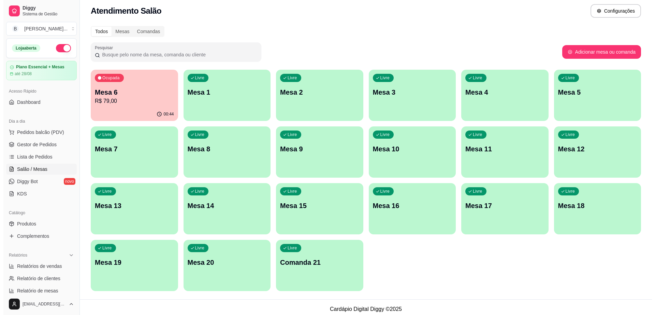
scroll to position [8, 0]
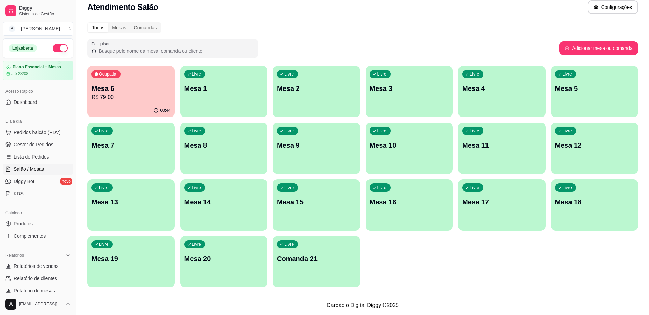
click at [315, 266] on div "Livre Comanda 21" at bounding box center [316, 257] width 87 height 43
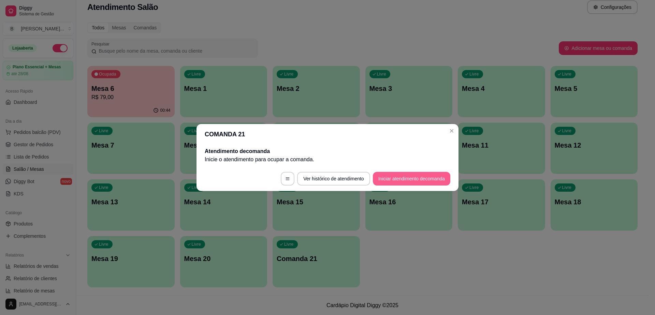
click at [416, 179] on button "Iniciar atendimento de comanda" at bounding box center [411, 179] width 77 height 14
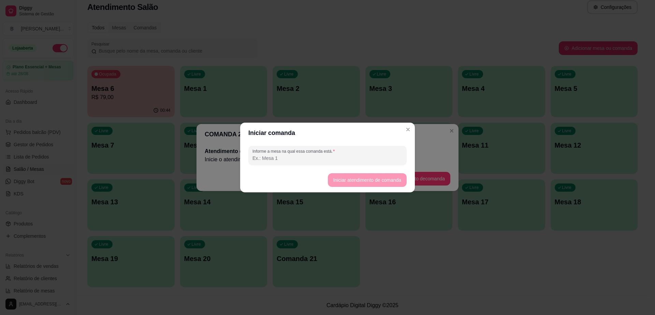
click at [367, 159] on input "Informe a mesa na qual essa comanda está." at bounding box center [328, 158] width 150 height 7
type input "6"
click at [367, 183] on button "Iniciar atendimento de comanda" at bounding box center [367, 180] width 79 height 14
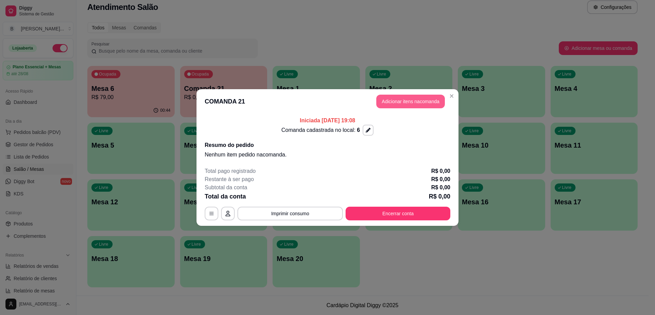
click at [421, 101] on button "Adicionar itens na comanda" at bounding box center [410, 102] width 69 height 14
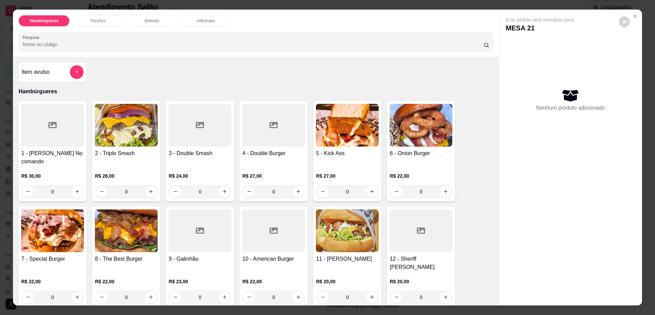
scroll to position [43, 0]
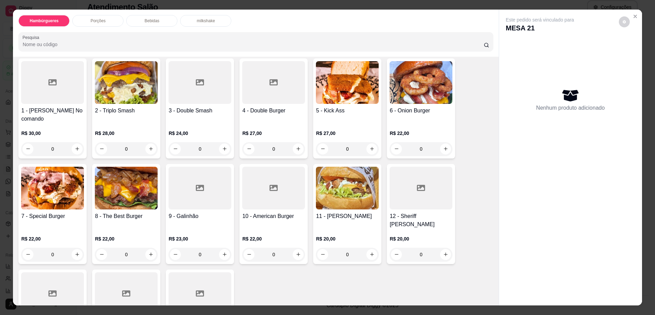
click at [48, 228] on div "R$ 22,00 0" at bounding box center [52, 244] width 63 height 33
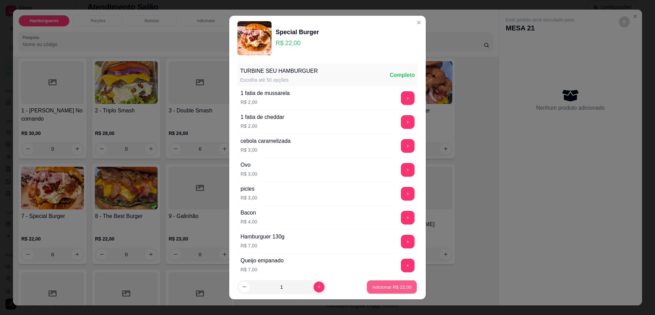
click at [372, 288] on p "Adicionar R$ 22,00" at bounding box center [392, 286] width 40 height 6
type input "1"
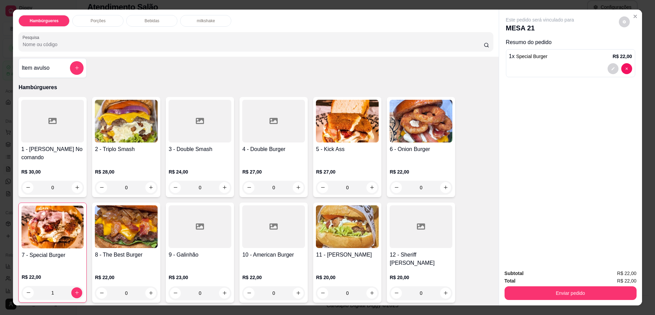
scroll to position [0, 0]
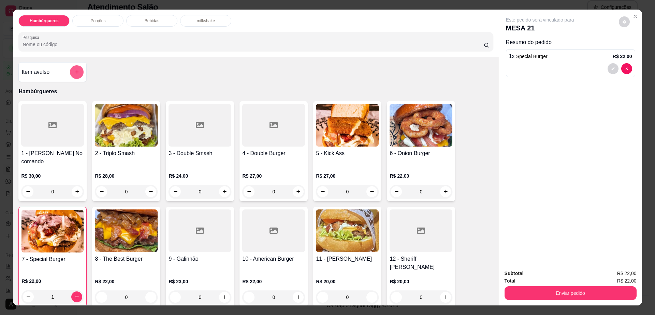
click at [79, 72] on button "add-separate-item" at bounding box center [77, 72] width 14 height 14
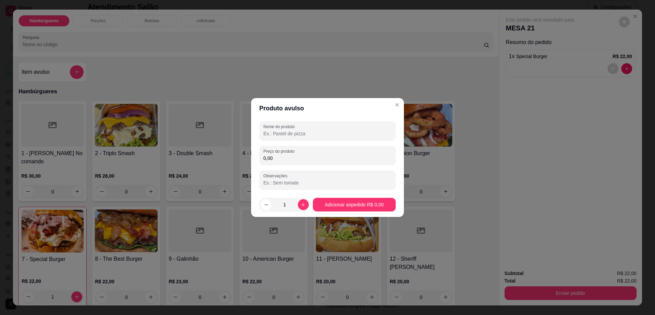
click at [284, 130] on input "Nome do produto" at bounding box center [328, 133] width 128 height 7
type input "batata"
click at [278, 161] on div "0,00" at bounding box center [328, 155] width 128 height 14
type input "10,00"
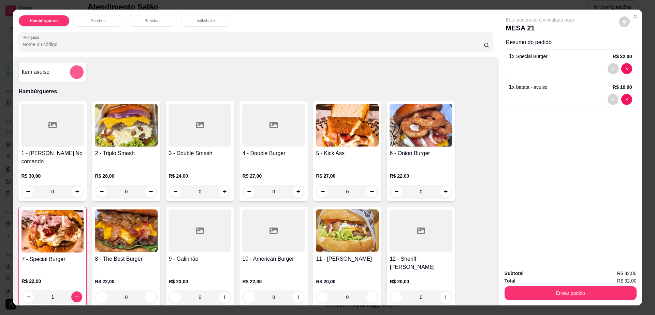
click at [77, 73] on button "add-separate-item" at bounding box center [77, 72] width 14 height 14
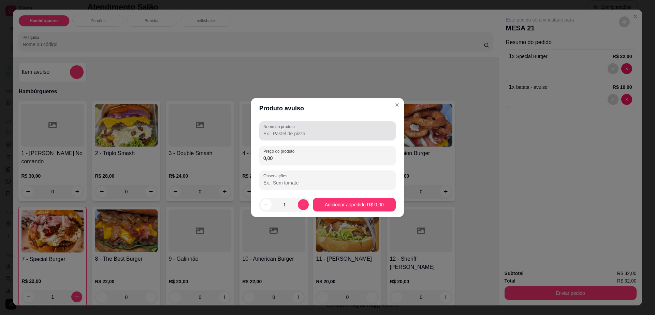
click at [275, 130] on input "Nome do produto" at bounding box center [328, 133] width 128 height 7
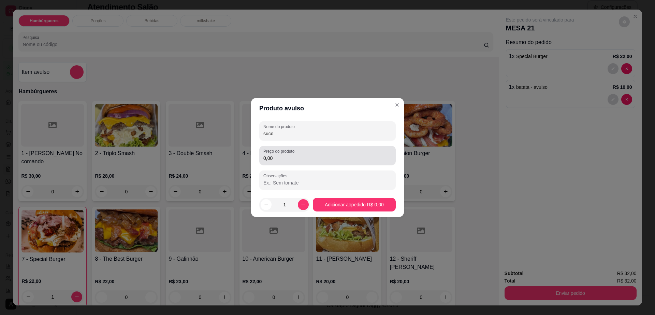
type input "suco"
click at [274, 155] on input "0,00" at bounding box center [328, 158] width 128 height 7
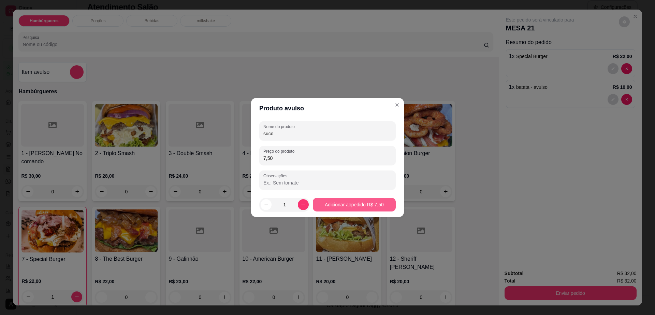
type input "7,50"
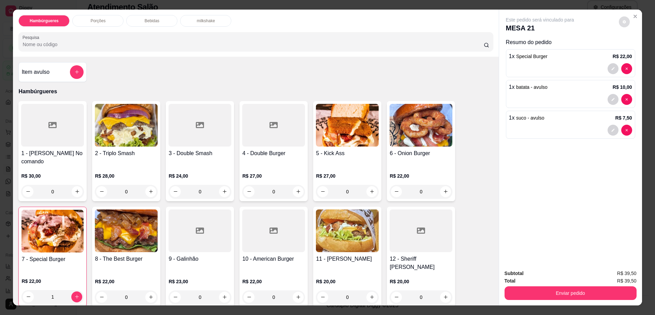
click at [624, 23] on button "decrease-product-quantity" at bounding box center [624, 21] width 11 height 11
click at [550, 290] on button "Enviar pedido" at bounding box center [571, 293] width 132 height 14
click at [531, 278] on button "Não registrar e enviar pedido" at bounding box center [547, 276] width 71 height 13
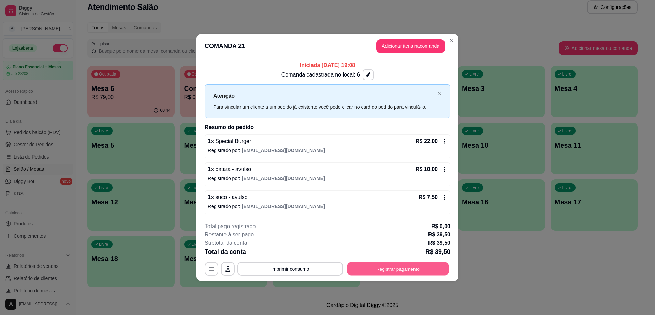
click at [400, 268] on button "Registrar pagamento" at bounding box center [398, 268] width 102 height 13
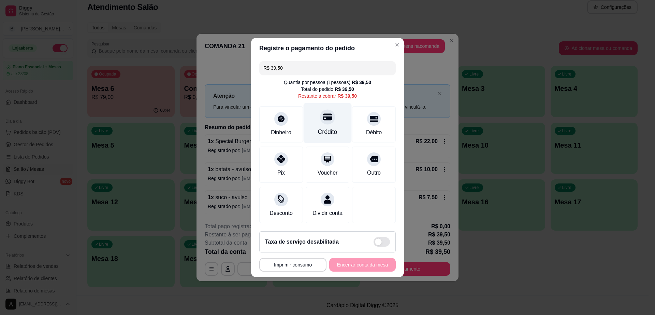
click at [328, 119] on div at bounding box center [327, 116] width 15 height 15
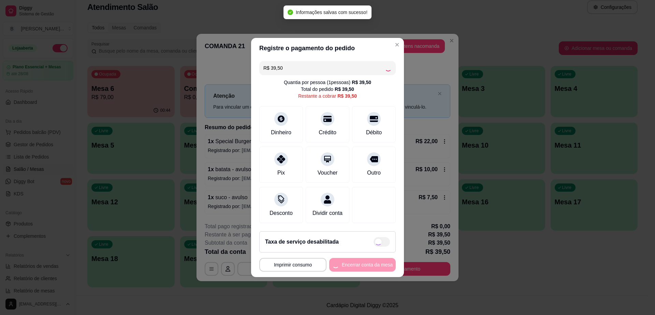
type input "R$ 0,00"
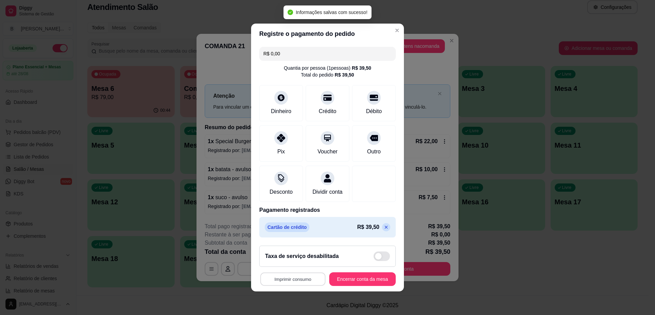
click at [302, 282] on button "Imprimir consumo" at bounding box center [292, 278] width 65 height 13
click at [277, 269] on button "Impressora cell" at bounding box center [290, 267] width 49 height 11
click at [279, 283] on button "Imprimir consumo" at bounding box center [292, 278] width 65 height 13
click at [287, 265] on button "Impressora cell" at bounding box center [290, 267] width 48 height 11
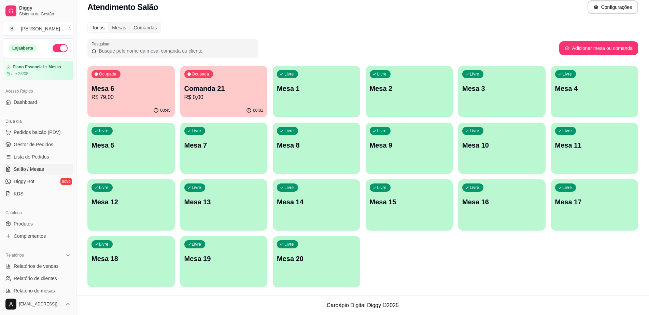
click at [187, 85] on p "Comanda 21" at bounding box center [223, 89] width 79 height 10
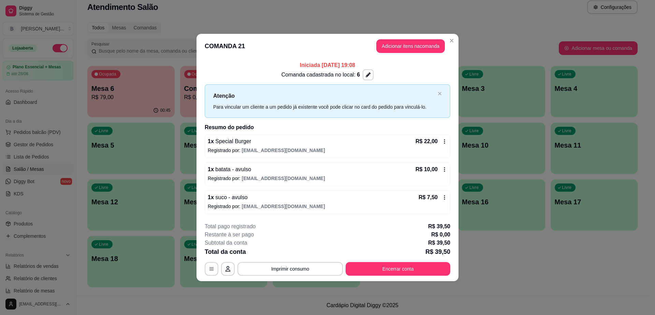
click at [445, 144] on icon at bounding box center [444, 141] width 5 height 5
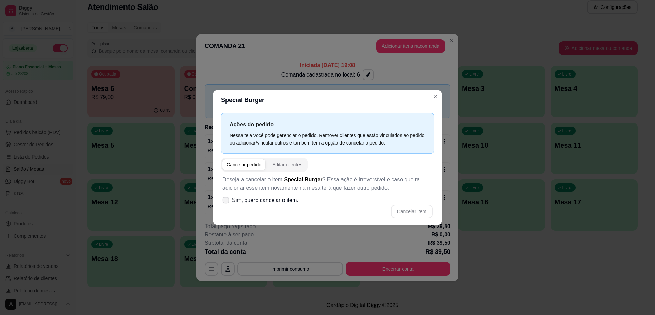
click at [227, 202] on icon at bounding box center [225, 200] width 5 height 4
click at [227, 202] on input "Sim, quero cancelar o item." at bounding box center [224, 203] width 4 height 4
checkbox input "true"
click at [413, 210] on button "Cancelar item" at bounding box center [412, 211] width 41 height 13
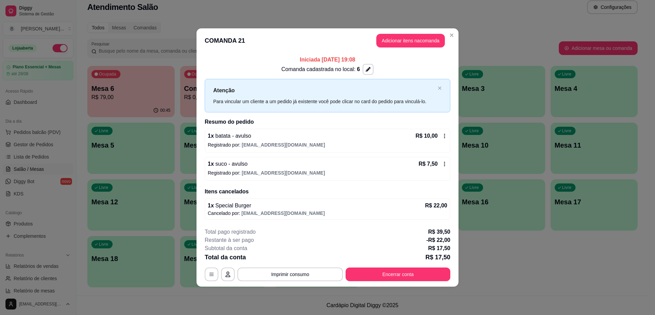
click at [446, 139] on div "R$ 10,00" at bounding box center [432, 136] width 32 height 8
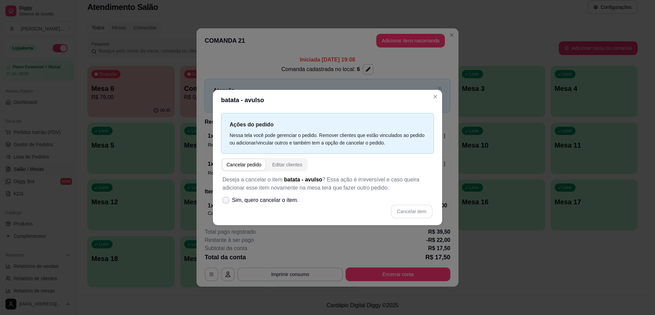
click at [229, 199] on span at bounding box center [226, 200] width 7 height 7
click at [227, 201] on input "Sim, quero cancelar o item." at bounding box center [224, 203] width 4 height 4
checkbox input "true"
click at [415, 206] on button "Cancelar item" at bounding box center [412, 211] width 41 height 13
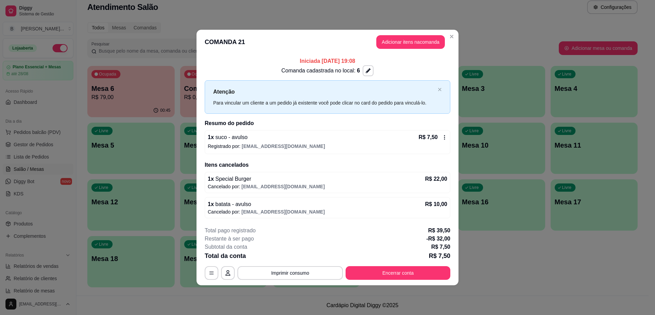
click at [446, 140] on icon at bounding box center [444, 136] width 5 height 5
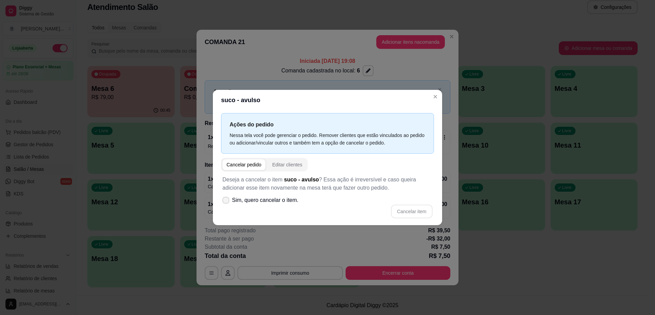
click at [230, 198] on label "Sim, quero cancelar o item." at bounding box center [261, 200] width 82 height 14
click at [227, 201] on input "Sim, quero cancelar o item." at bounding box center [224, 203] width 4 height 4
checkbox input "true"
click at [408, 211] on button "Cancelar item" at bounding box center [412, 211] width 41 height 13
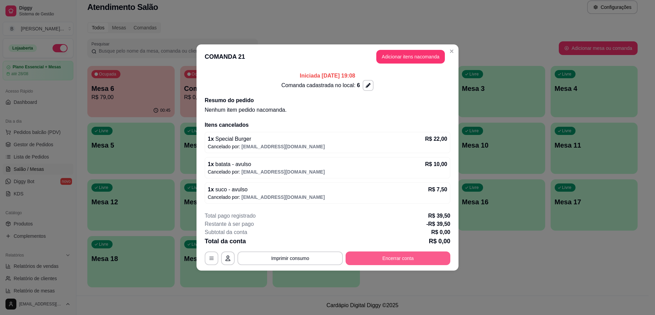
click at [399, 256] on button "Encerrar conta" at bounding box center [398, 258] width 105 height 14
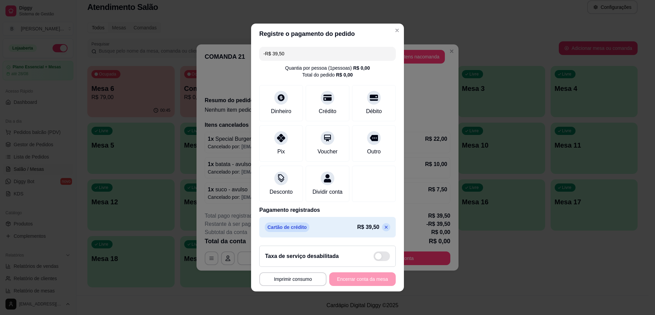
click at [382, 227] on p at bounding box center [386, 227] width 8 height 8
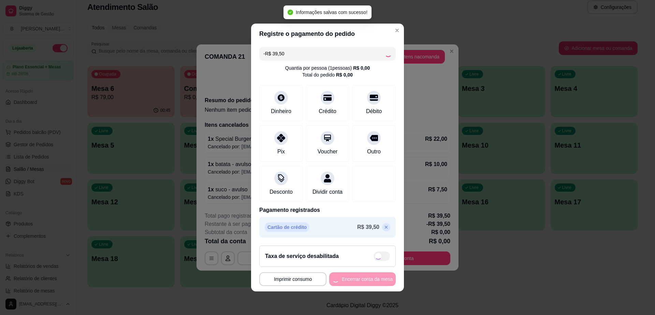
type input "R$ 0,00"
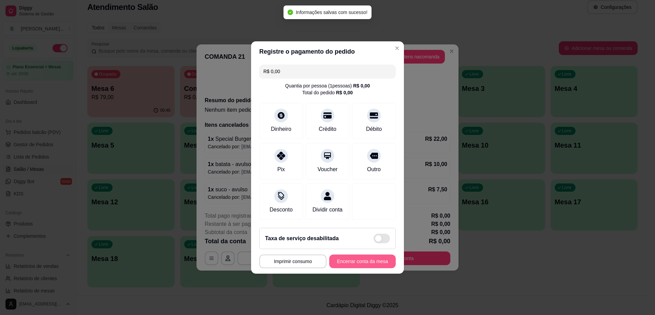
click at [360, 268] on button "Encerrar conta da mesa" at bounding box center [362, 261] width 67 height 14
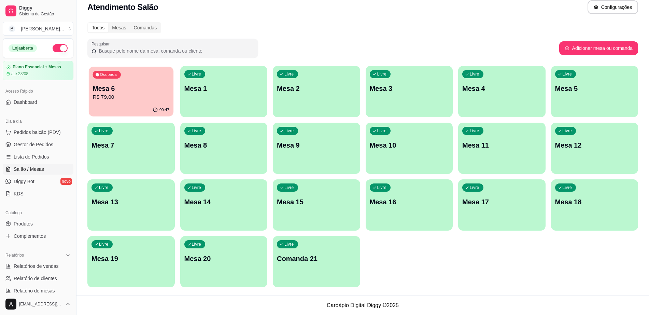
click at [129, 105] on div "00:47" at bounding box center [131, 109] width 85 height 13
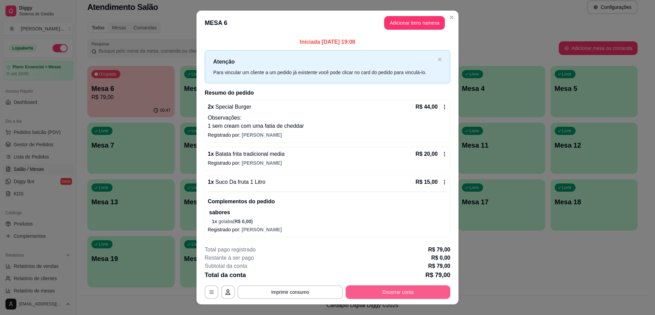
click at [413, 296] on button "Encerrar conta" at bounding box center [398, 292] width 105 height 14
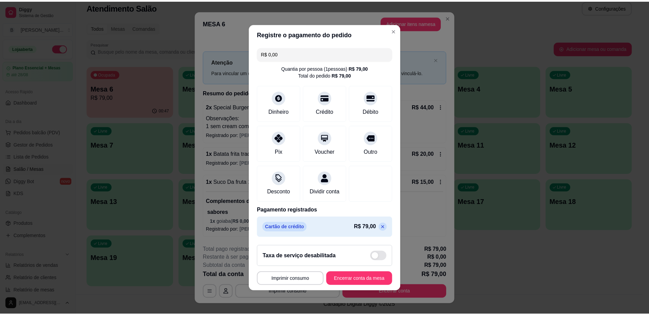
scroll to position [2, 0]
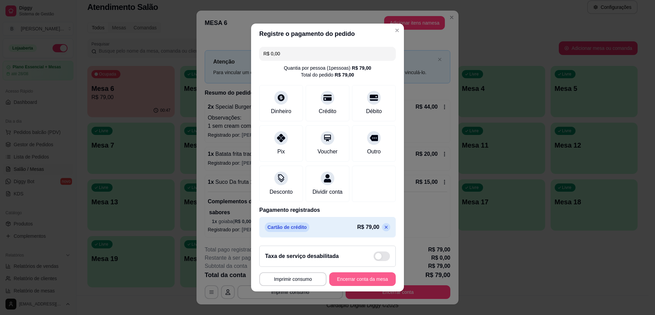
click at [374, 283] on button "Encerrar conta da mesa" at bounding box center [362, 279] width 67 height 14
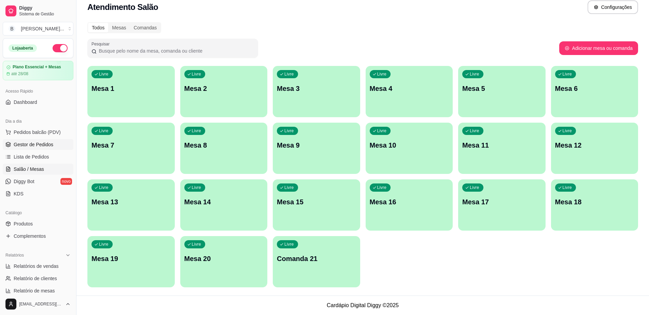
click at [61, 146] on link "Gestor de Pedidos" at bounding box center [38, 144] width 71 height 11
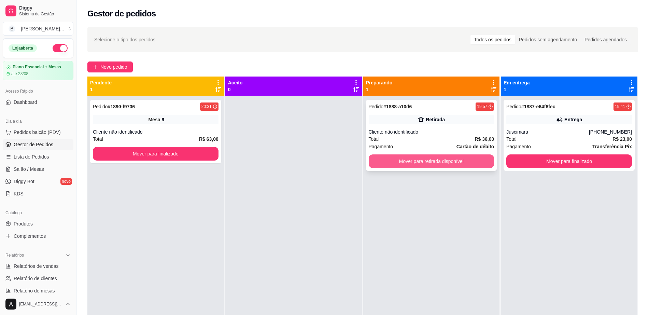
click at [441, 162] on button "Mover para retirada disponível" at bounding box center [432, 161] width 126 height 14
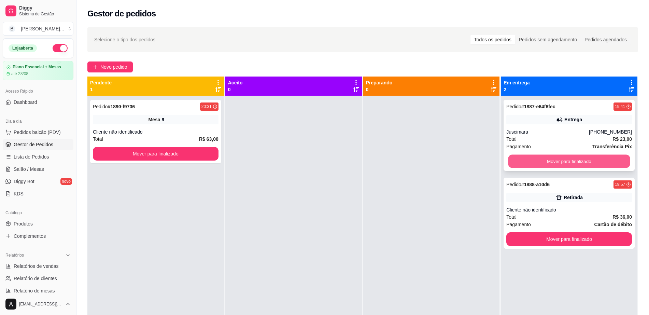
click at [551, 162] on button "Mover para finalizado" at bounding box center [569, 161] width 122 height 13
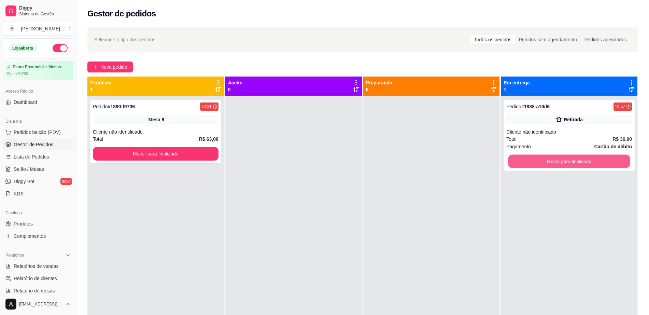
click at [551, 162] on button "Mover para finalizado" at bounding box center [569, 161] width 122 height 13
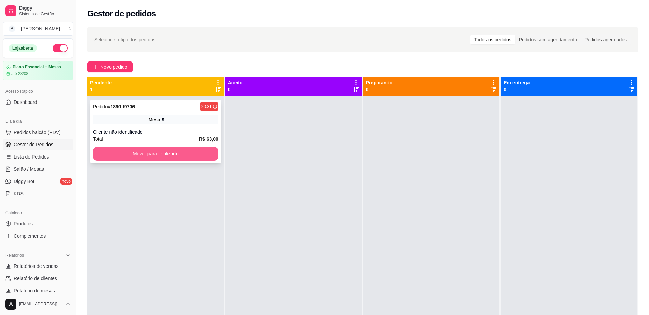
click at [166, 156] on button "Mover para finalizado" at bounding box center [156, 154] width 126 height 14
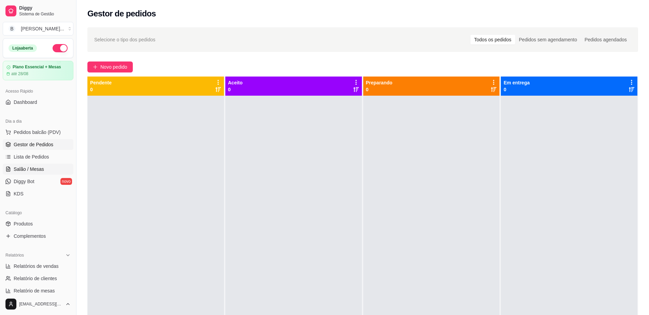
click at [57, 170] on link "Salão / Mesas" at bounding box center [38, 168] width 71 height 11
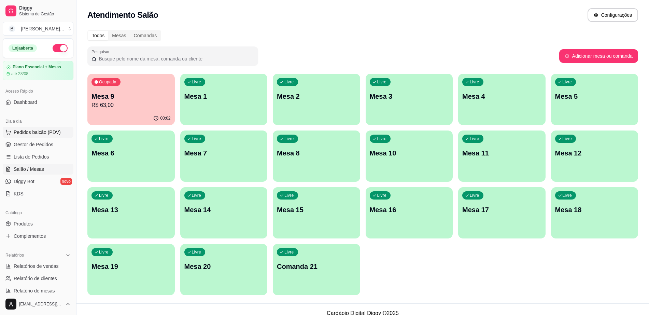
click at [51, 130] on span "Pedidos balcão (PDV)" at bounding box center [37, 132] width 47 height 7
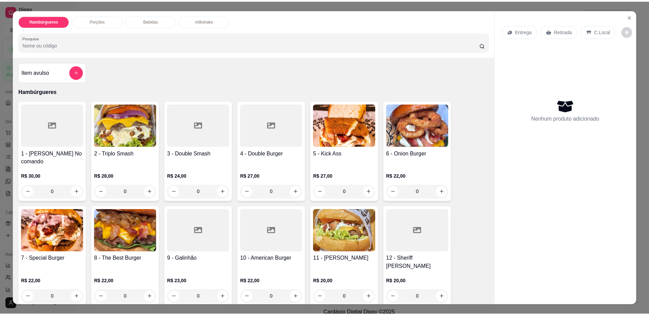
scroll to position [85, 0]
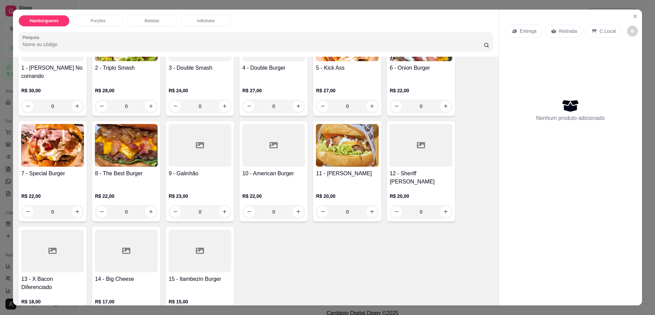
click at [331, 139] on img at bounding box center [347, 145] width 63 height 43
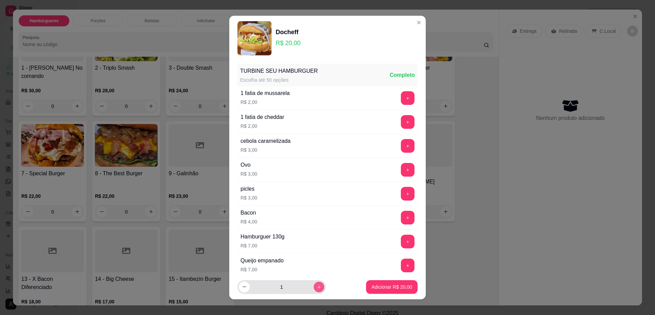
click at [317, 286] on icon "increase-product-quantity" at bounding box center [319, 286] width 5 height 5
type input "2"
click at [389, 283] on button "Adicionar R$ 40,00" at bounding box center [392, 287] width 52 height 14
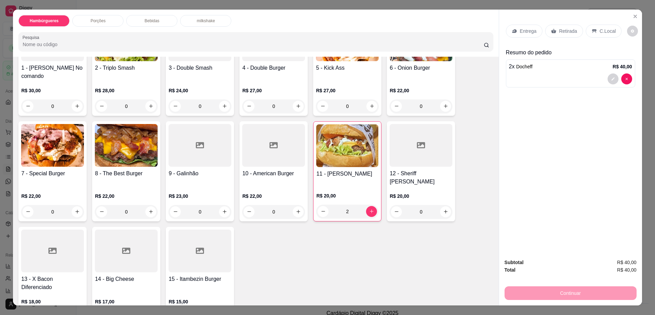
click at [559, 29] on p "Retirada" at bounding box center [568, 31] width 18 height 7
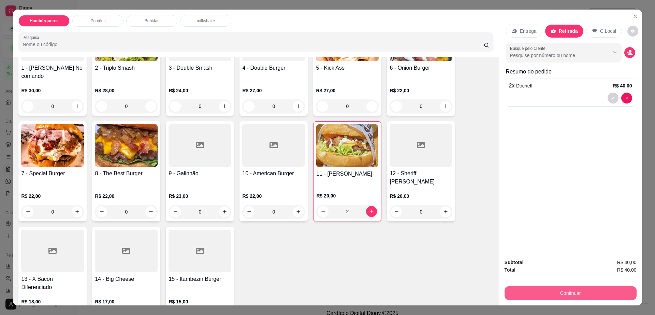
click at [535, 293] on button "Continuar" at bounding box center [571, 293] width 132 height 14
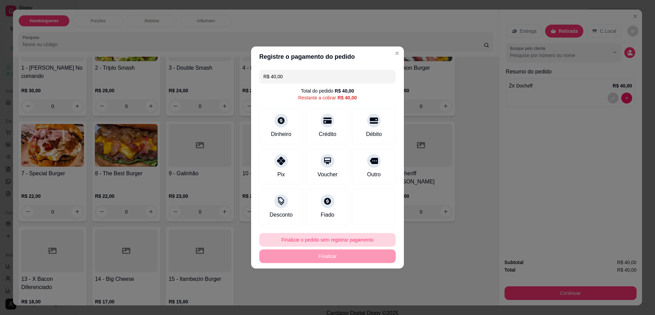
click at [327, 242] on button "Finalizar o pedido sem registrar pagamento" at bounding box center [327, 240] width 137 height 14
click at [376, 300] on button "Confirmar" at bounding box center [370, 295] width 24 height 10
type input "0"
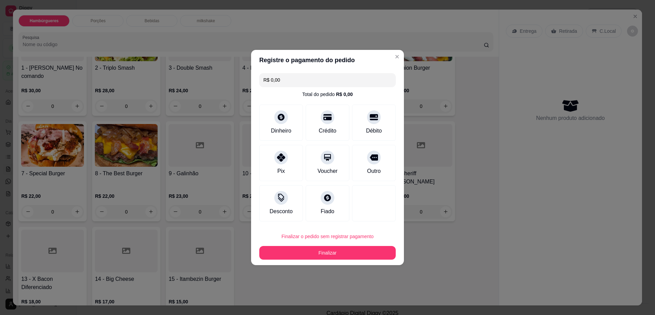
type input "R$ 0,00"
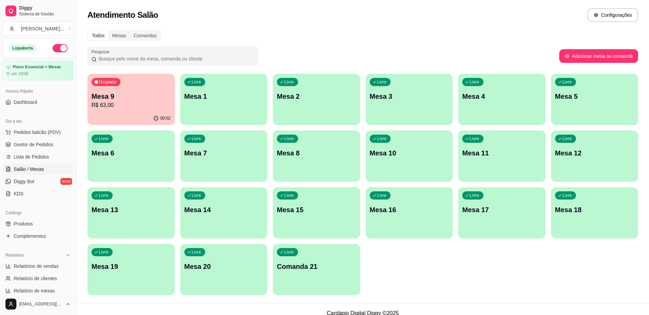
click at [593, 249] on div "Ocupada Mesa 9 R$ 63,00 00:02 Livre Mesa 1 Livre Mesa 2 Livre Mesa 3 Livre Mesa…" at bounding box center [362, 184] width 551 height 221
click at [42, 166] on span "Salão / Mesas" at bounding box center [29, 169] width 30 height 7
click at [13, 165] on link "Salão / Mesas" at bounding box center [38, 168] width 71 height 11
click at [43, 148] on link "Gestor de Pedidos" at bounding box center [38, 144] width 71 height 11
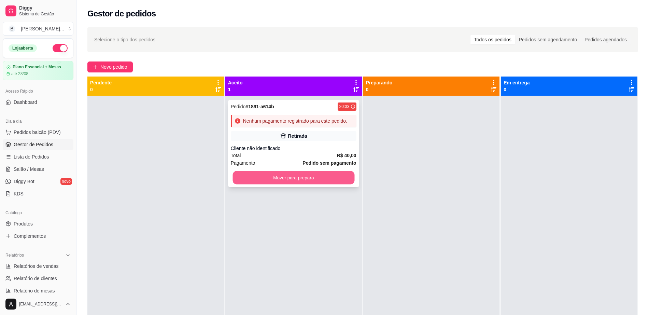
click at [261, 177] on button "Mover para preparo" at bounding box center [293, 177] width 122 height 13
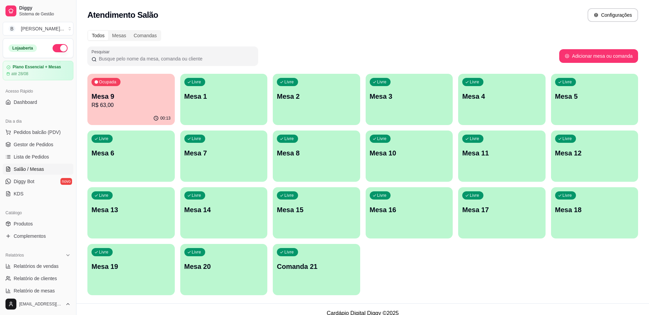
click at [133, 88] on div "Ocupada Mesa 9 R$ 63,00" at bounding box center [130, 93] width 87 height 38
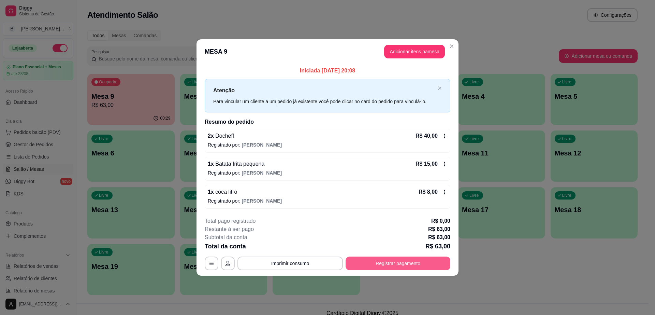
click at [390, 258] on button "Registrar pagamento" at bounding box center [398, 263] width 105 height 14
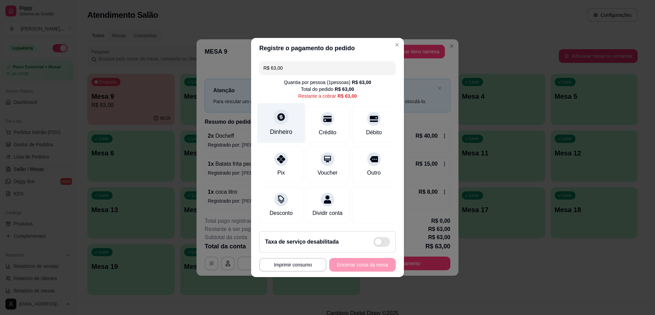
click at [286, 127] on div "Dinheiro" at bounding box center [281, 131] width 23 height 9
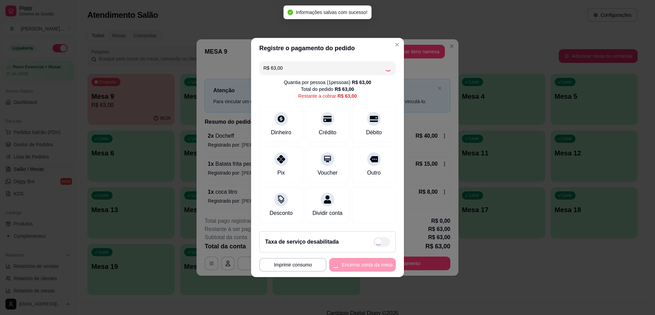
type input "R$ 0,00"
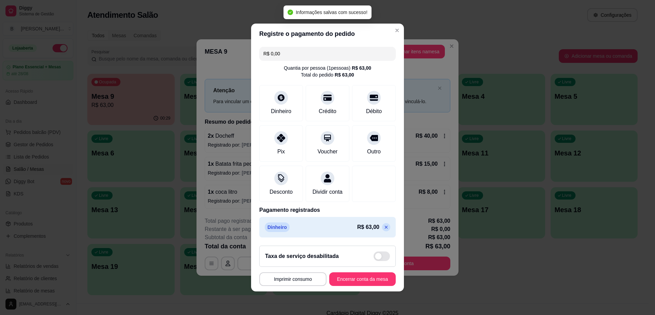
click at [378, 275] on footer "**********" at bounding box center [327, 265] width 153 height 51
click at [371, 282] on button "Encerrar conta da mesa" at bounding box center [362, 278] width 65 height 13
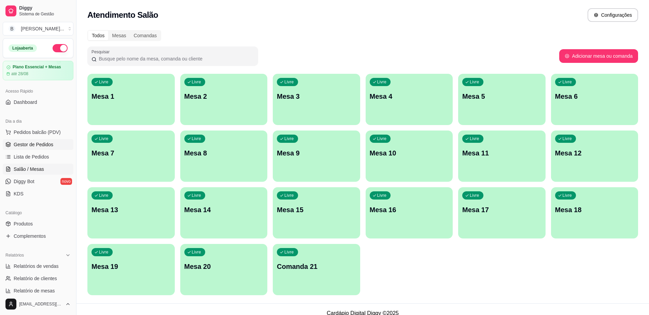
click at [46, 145] on span "Gestor de Pedidos" at bounding box center [34, 144] width 40 height 7
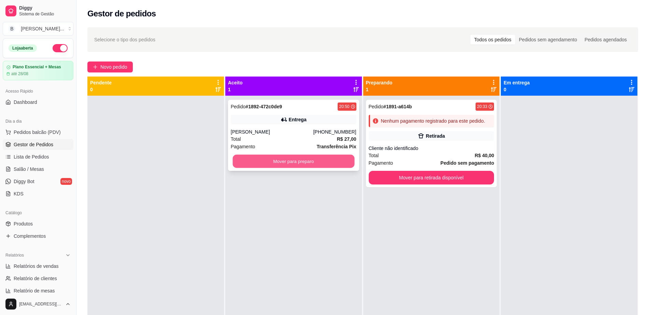
click at [278, 162] on button "Mover para preparo" at bounding box center [293, 161] width 122 height 13
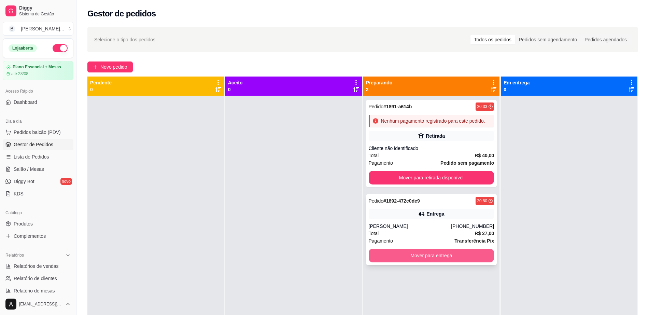
click at [378, 259] on button "Mover para entrega" at bounding box center [432, 255] width 126 height 14
click at [386, 252] on button "Mover para entrega" at bounding box center [431, 255] width 122 height 13
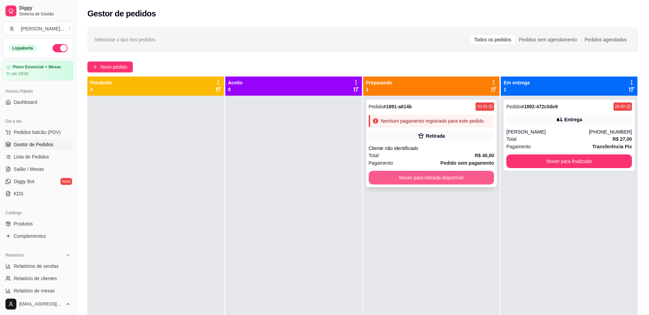
click at [414, 177] on button "Mover para retirada disponível" at bounding box center [432, 178] width 126 height 14
